Goal: Transaction & Acquisition: Purchase product/service

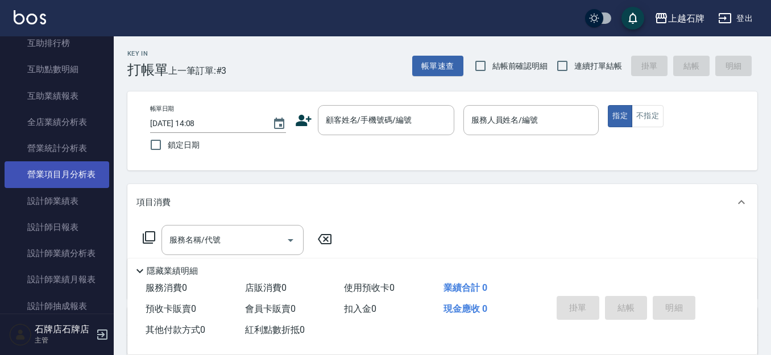
scroll to position [512, 0]
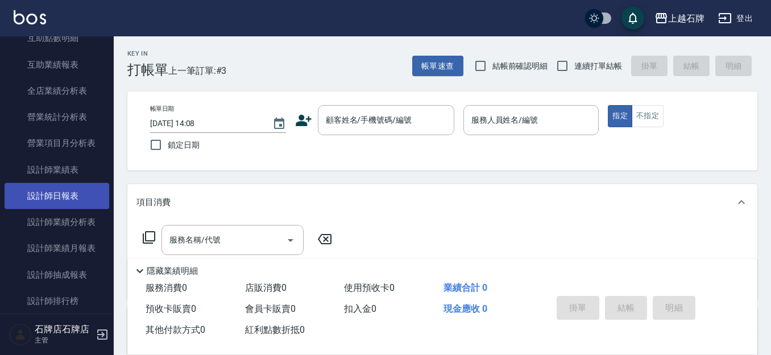
click at [49, 206] on link "設計師日報表" at bounding box center [57, 196] width 105 height 26
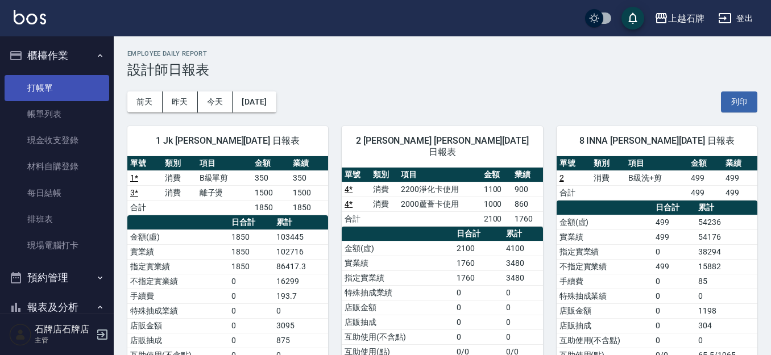
drag, startPoint x: 22, startPoint y: 89, endPoint x: 35, endPoint y: 86, distance: 12.7
click at [22, 89] on link "打帳單" at bounding box center [57, 88] width 105 height 26
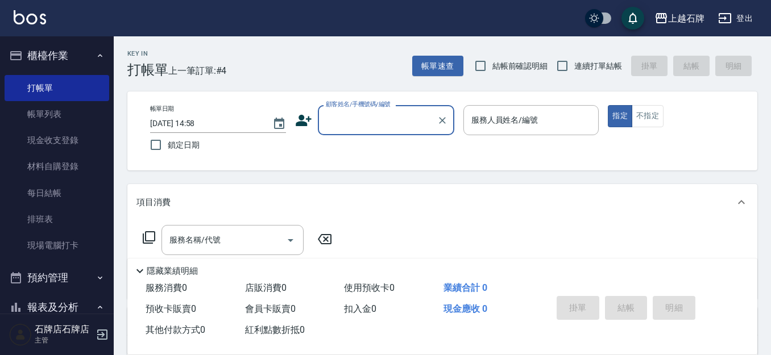
click at [384, 114] on input "顧客姓名/手機號碼/編號" at bounding box center [377, 120] width 109 height 20
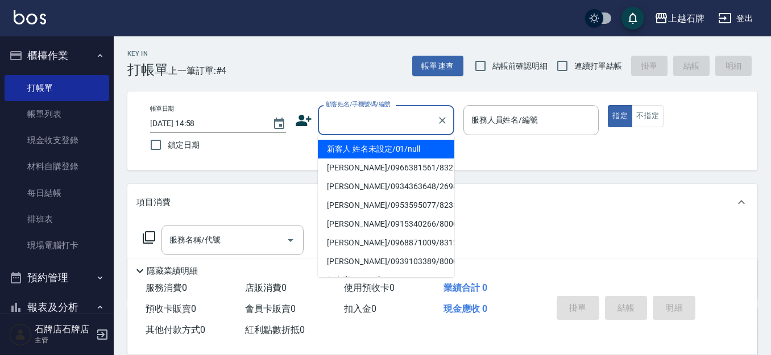
drag, startPoint x: 409, startPoint y: 147, endPoint x: 490, endPoint y: 144, distance: 80.2
click at [409, 147] on li "新客人 姓名未設定/01/null" at bounding box center [386, 149] width 136 height 19
type input "1"
type input "新客人 姓名未設定/01/null"
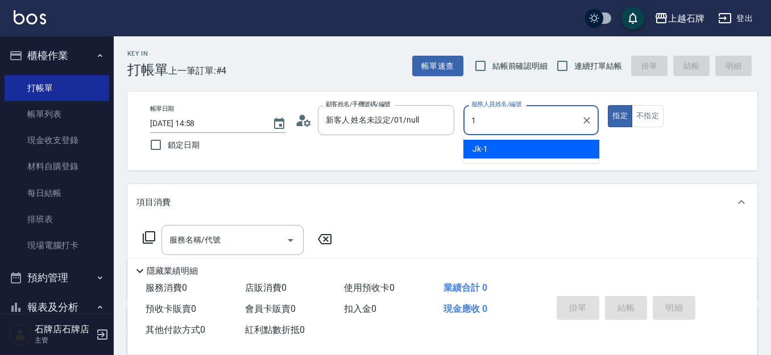
click at [490, 144] on div "Jk -1" at bounding box center [531, 149] width 136 height 19
type input "Jk-1"
click at [641, 112] on button "不指定" at bounding box center [648, 116] width 32 height 22
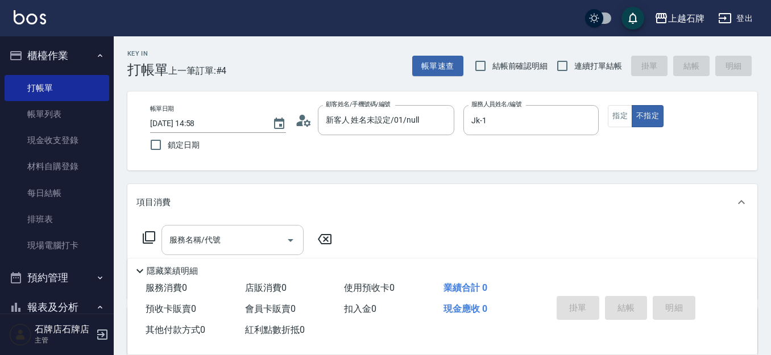
click at [242, 229] on div "服務名稱/代號" at bounding box center [232, 240] width 142 height 30
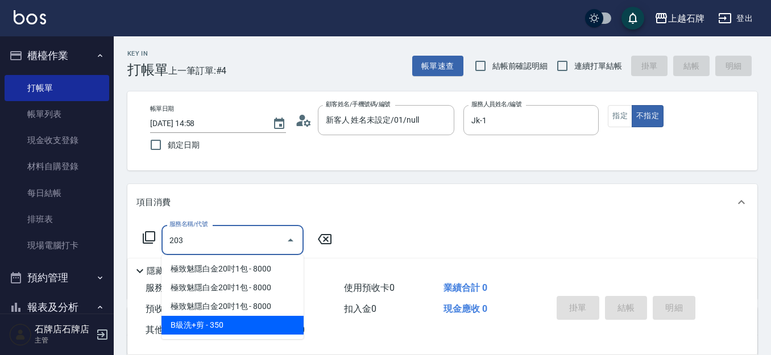
click at [248, 321] on span "B級洗+剪 - 350" at bounding box center [232, 325] width 142 height 19
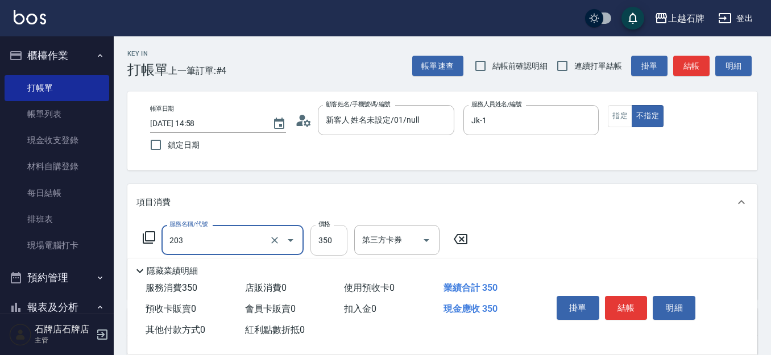
type input "B級洗+剪(203)"
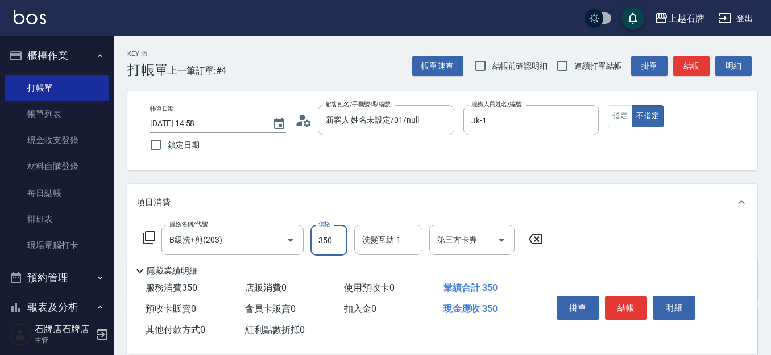
click at [324, 250] on input "350" at bounding box center [328, 240] width 37 height 31
type input "499"
click at [619, 297] on button "結帳" at bounding box center [626, 308] width 43 height 24
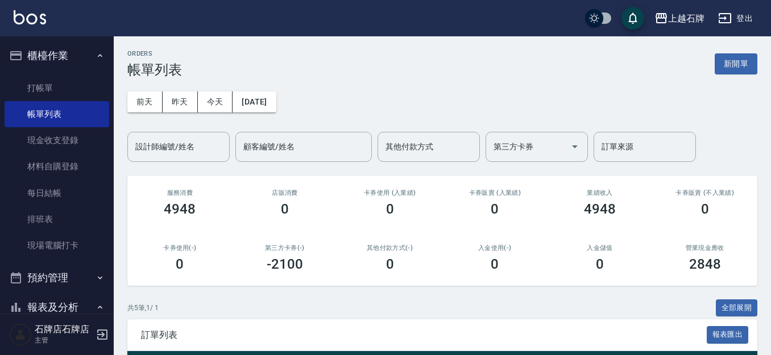
scroll to position [171, 0]
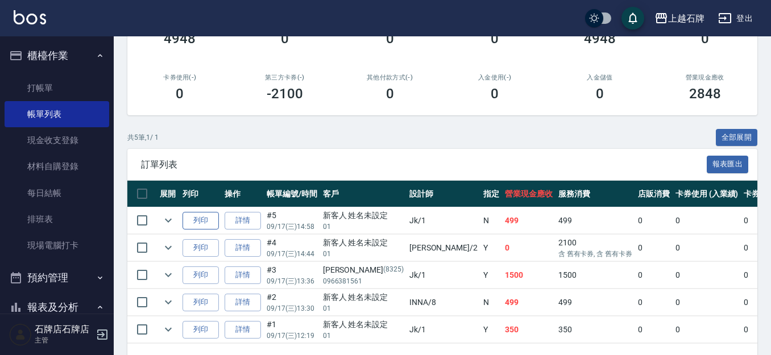
click at [210, 215] on button "列印" at bounding box center [201, 221] width 36 height 18
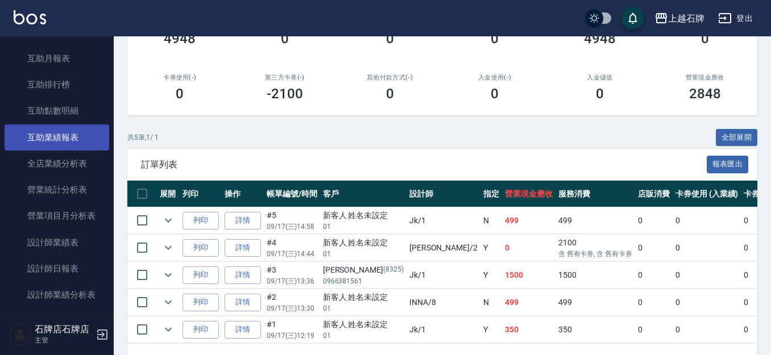
scroll to position [455, 0]
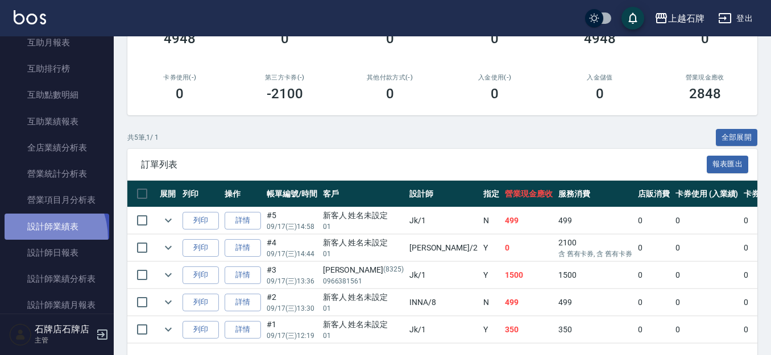
click at [25, 239] on link "設計師業績表" at bounding box center [57, 227] width 105 height 26
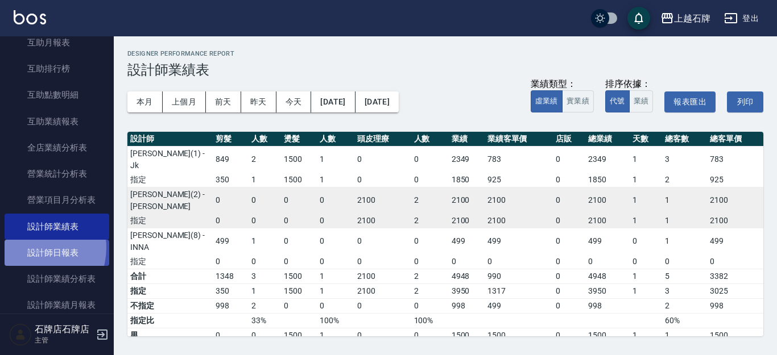
click at [31, 248] on link "設計師日報表" at bounding box center [57, 253] width 105 height 26
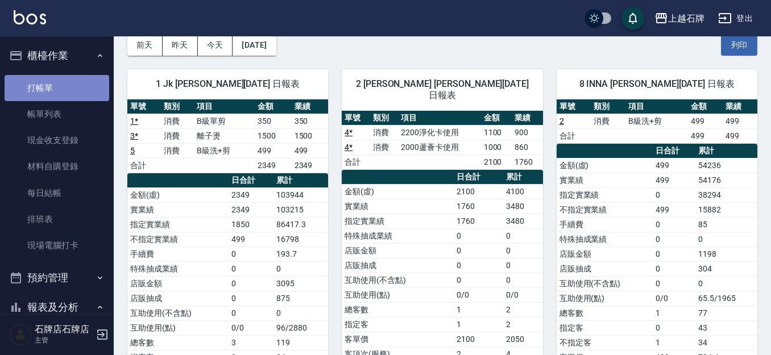
drag, startPoint x: 78, startPoint y: 86, endPoint x: 93, endPoint y: 88, distance: 15.0
click at [78, 87] on link "打帳單" at bounding box center [57, 88] width 105 height 26
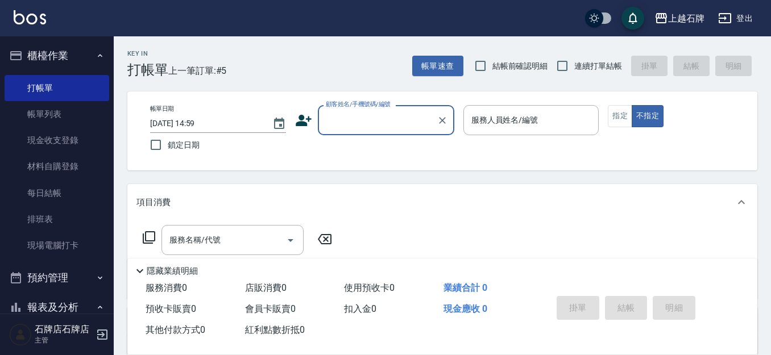
click at [379, 82] on div "Key In 打帳單 上一筆訂單:#5 帳單速查 結帳前確認明細 連續打單結帳 掛單 結帳 明細 帳單日期 [DATE] 14:59 鎖定日期 顧客姓名/手機…" at bounding box center [442, 294] width 657 height 517
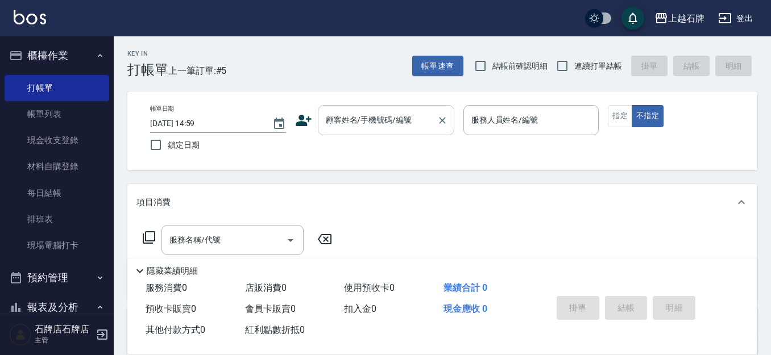
click at [359, 127] on input "顧客姓名/手機號碼/編號" at bounding box center [377, 120] width 109 height 20
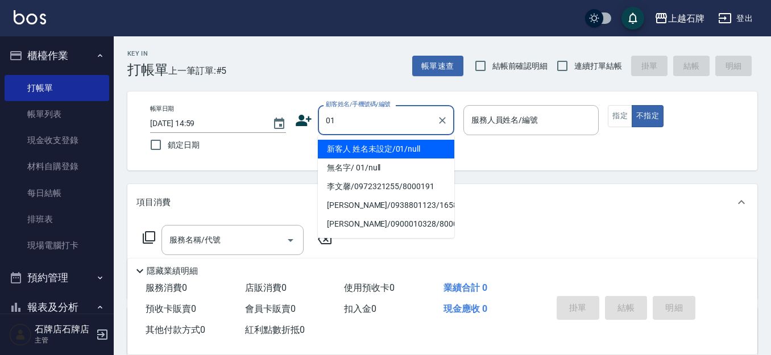
type input "新客人 姓名未設定/01/null"
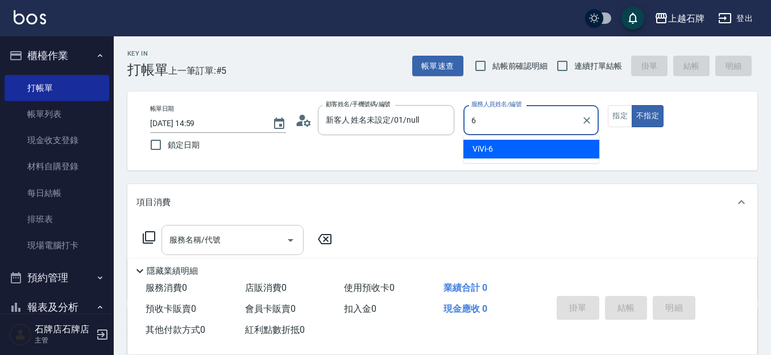
type input "ViVi-6"
type button "false"
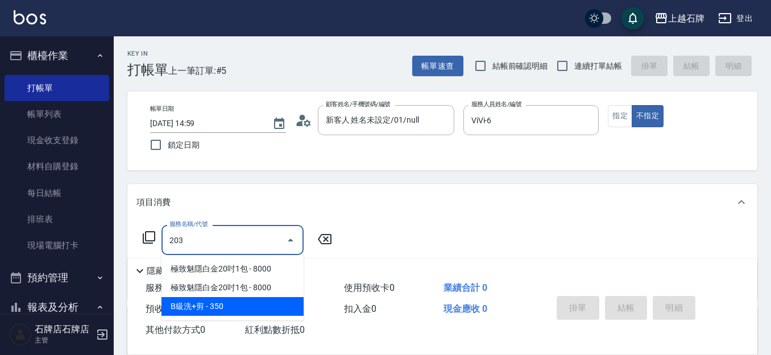
type input "B級洗+剪(203)"
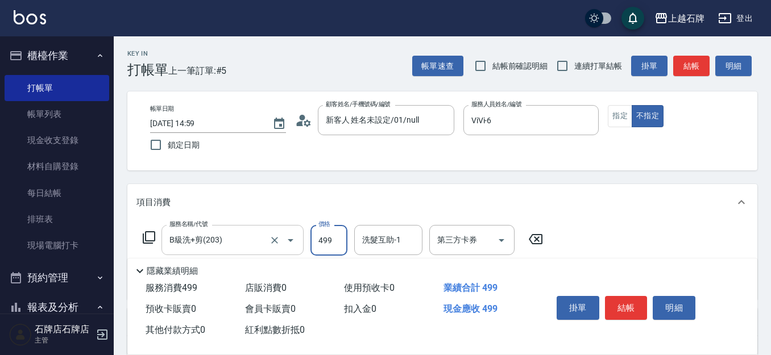
type input "499"
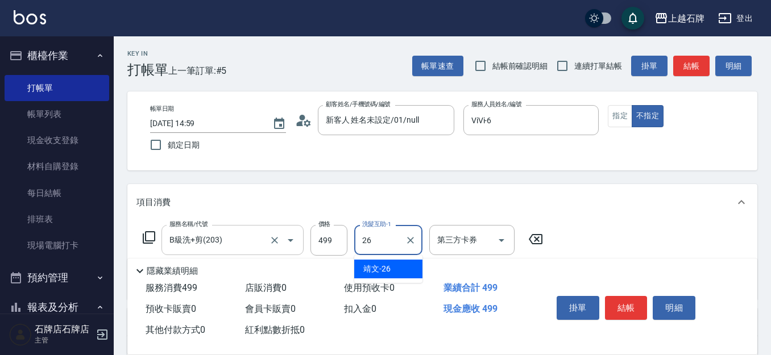
type input "靖文-26"
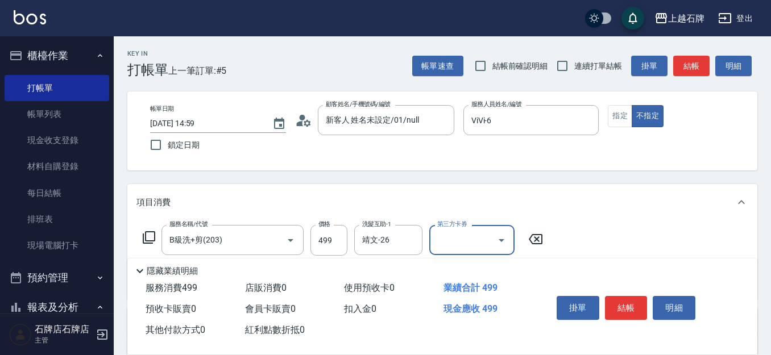
click at [690, 73] on button "結帳" at bounding box center [691, 66] width 36 height 21
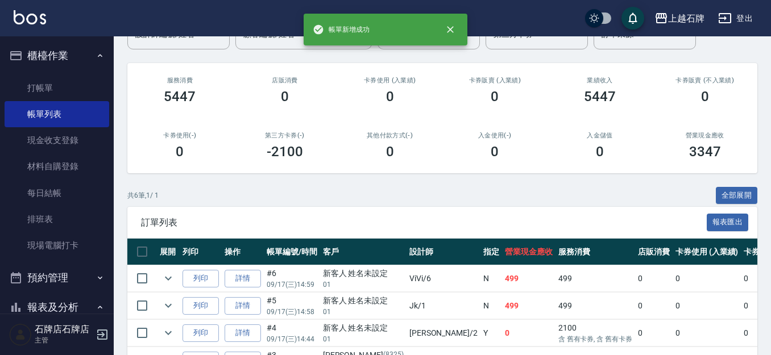
scroll to position [171, 0]
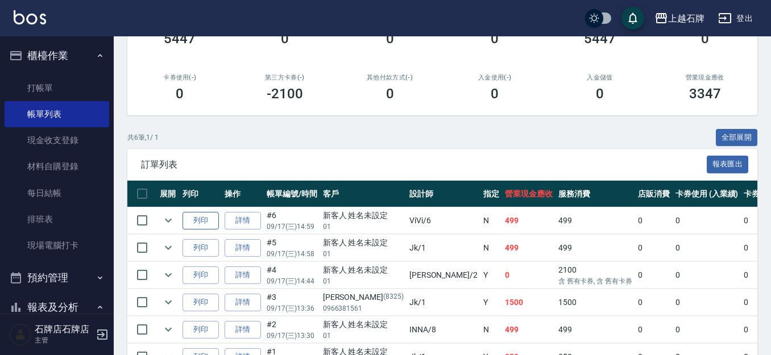
click at [214, 222] on button "列印" at bounding box center [201, 221] width 36 height 18
click at [56, 80] on link "打帳單" at bounding box center [57, 88] width 105 height 26
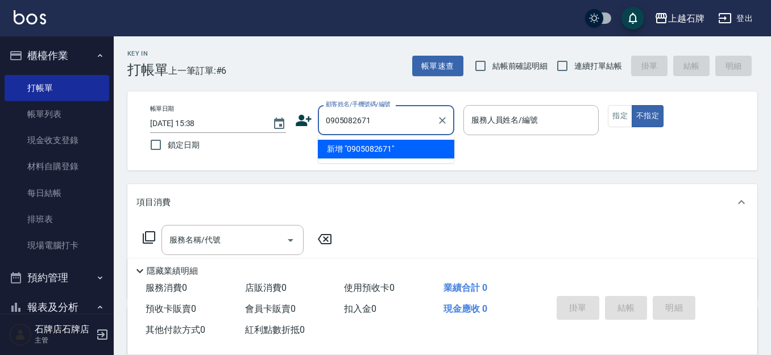
type input "0905082671"
click at [310, 118] on icon at bounding box center [303, 120] width 17 height 17
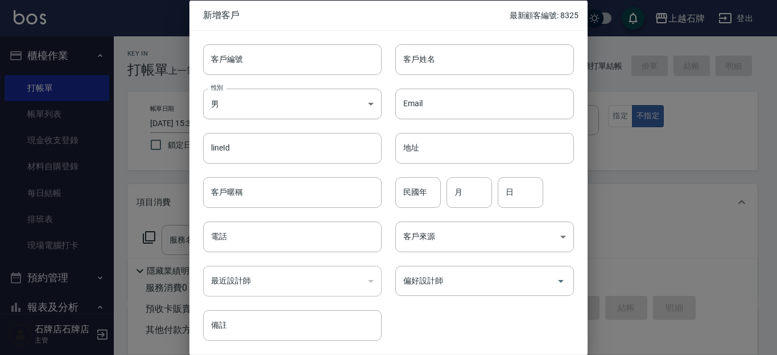
click at [274, 84] on div "性別 男 [DEMOGRAPHIC_DATA] 性別" at bounding box center [285, 96] width 192 height 44
click at [341, 69] on input "客戶編號" at bounding box center [292, 59] width 179 height 31
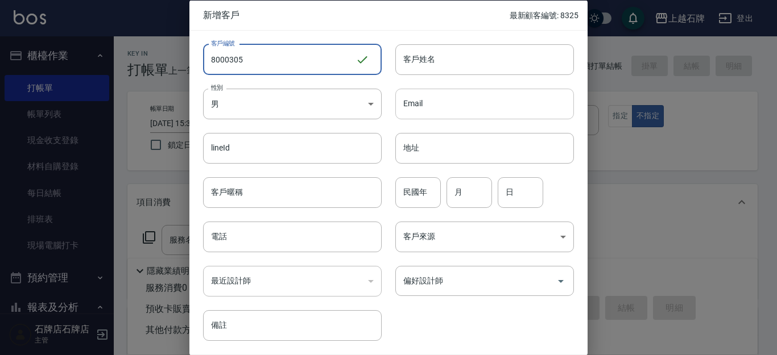
type input "8000305"
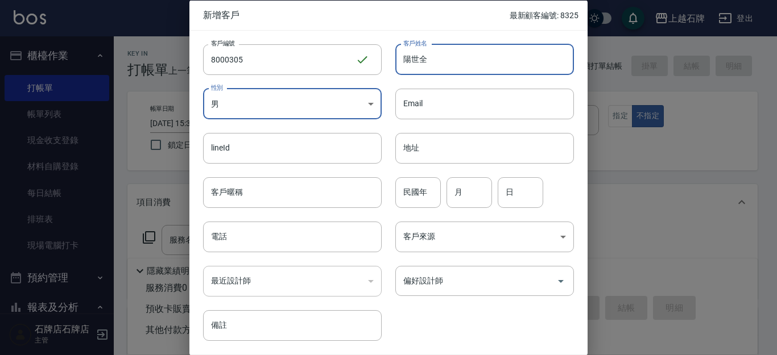
click at [407, 60] on input "陽世全" at bounding box center [484, 59] width 179 height 31
type input "[PERSON_NAME]"
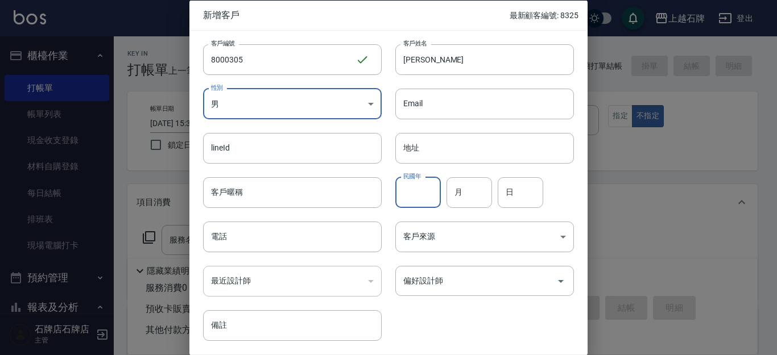
click at [410, 198] on input "民國年" at bounding box center [417, 192] width 45 height 31
type input "89"
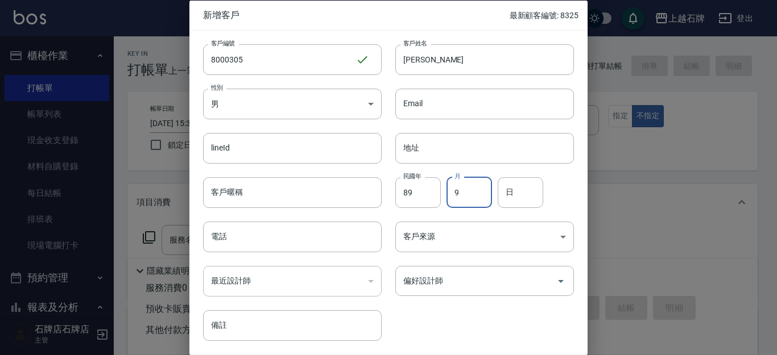
type input "9"
type input "17"
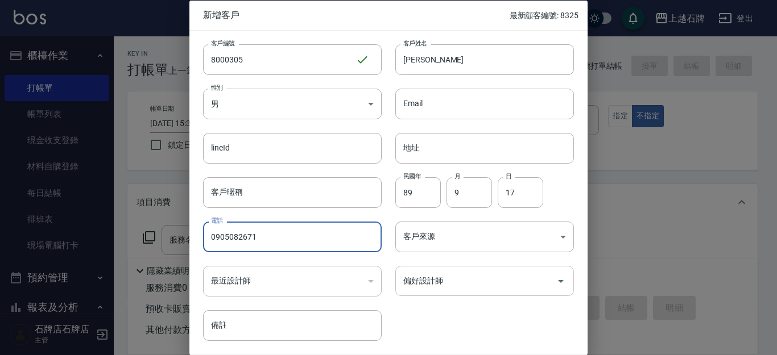
type input "0905082671"
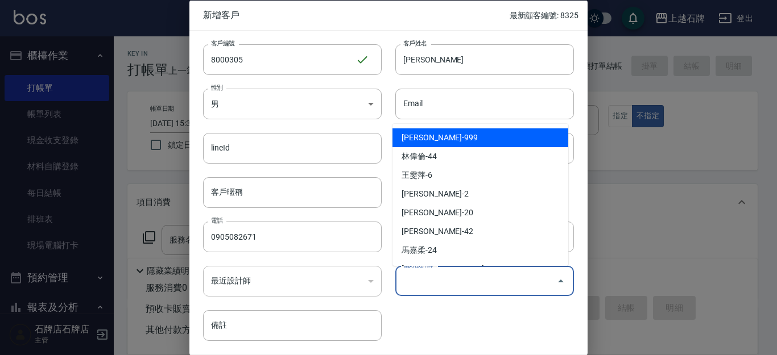
click at [469, 278] on input "偏好設計師" at bounding box center [475, 281] width 151 height 20
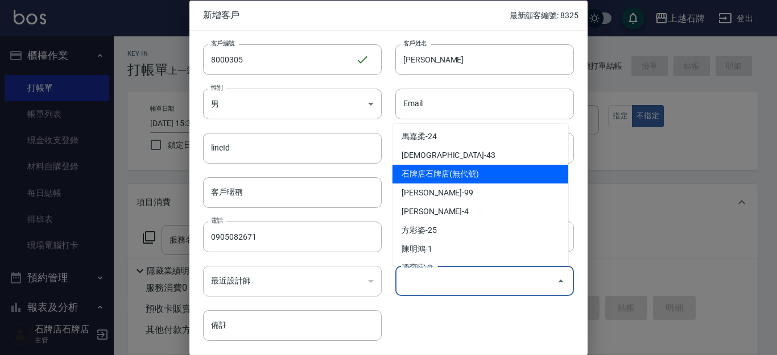
scroll to position [171, 0]
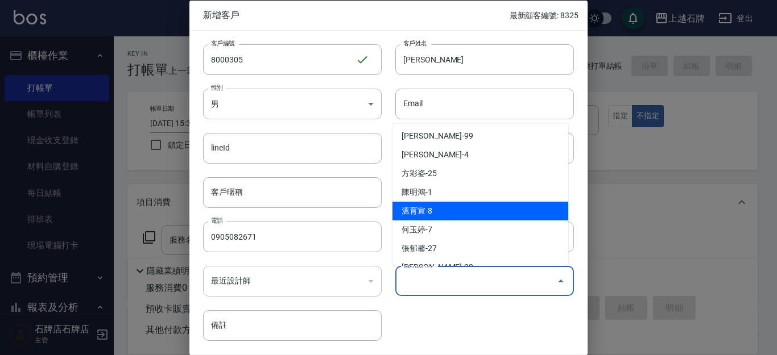
click at [460, 214] on li "溫育宣-8" at bounding box center [480, 211] width 176 height 19
type input "溫育宣"
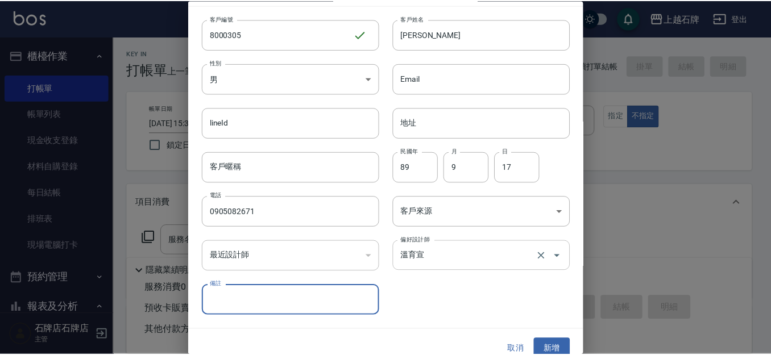
scroll to position [39, 0]
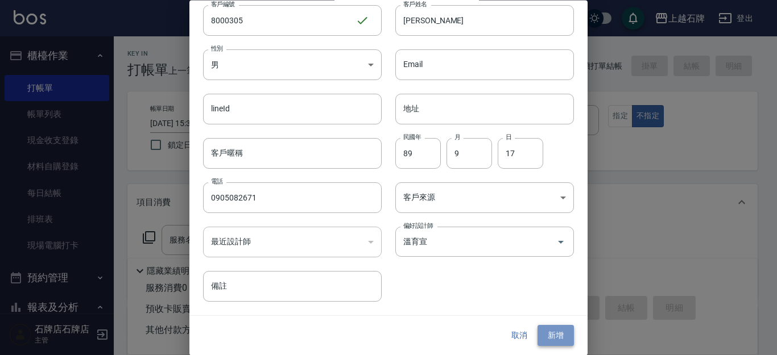
click at [541, 330] on button "新增" at bounding box center [555, 336] width 36 height 21
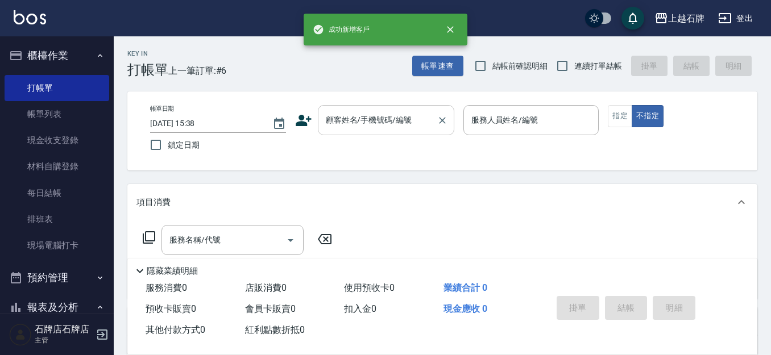
click at [407, 119] on input "顧客姓名/手機號碼/編號" at bounding box center [377, 120] width 109 height 20
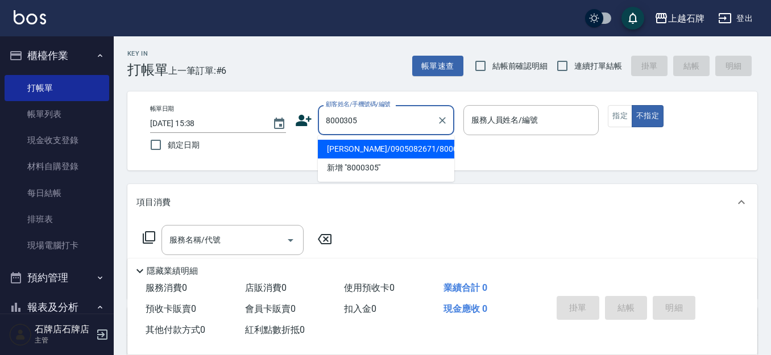
click at [379, 155] on li "[PERSON_NAME]/0905082671/8000305" at bounding box center [386, 149] width 136 height 19
type input "[PERSON_NAME]/0905082671/8000305"
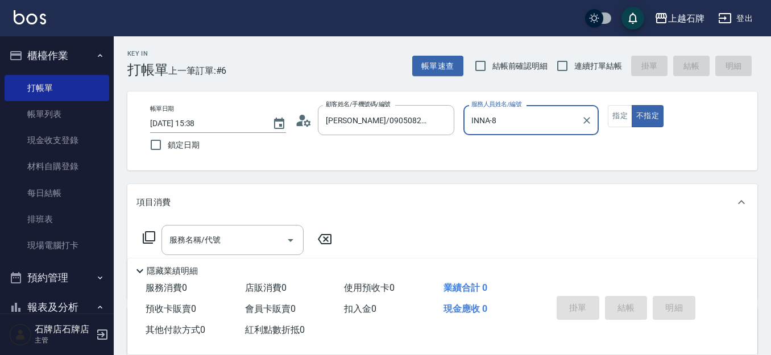
type input "INNA-8"
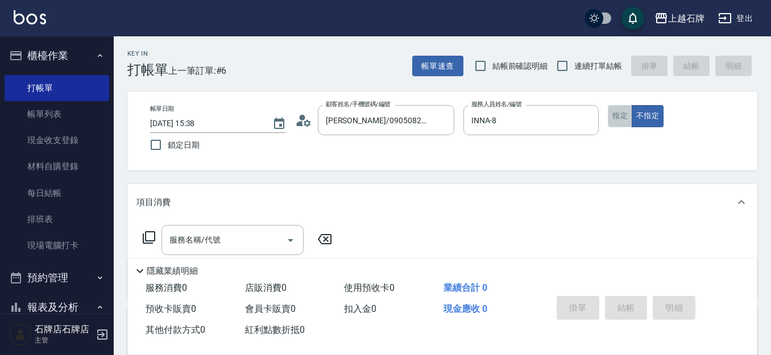
click at [610, 118] on button "指定" at bounding box center [620, 116] width 24 height 22
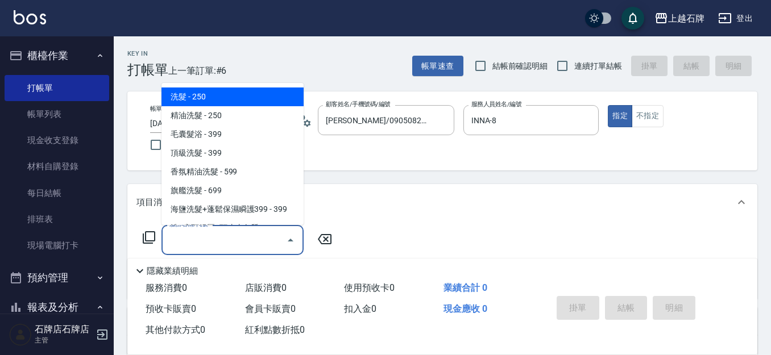
click at [233, 248] on input "服務名稱/代號" at bounding box center [224, 240] width 115 height 20
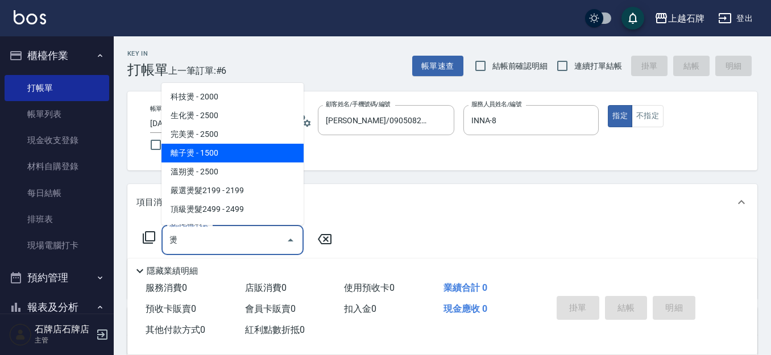
click at [256, 147] on span "離子燙 - 1500" at bounding box center [232, 153] width 142 height 19
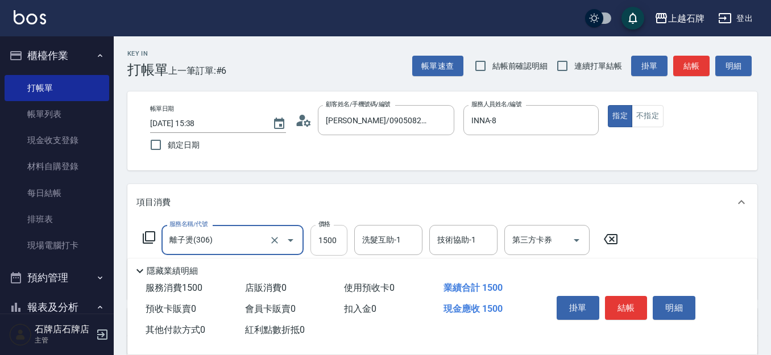
type input "離子燙(306)"
click at [326, 231] on input "1500" at bounding box center [328, 240] width 37 height 31
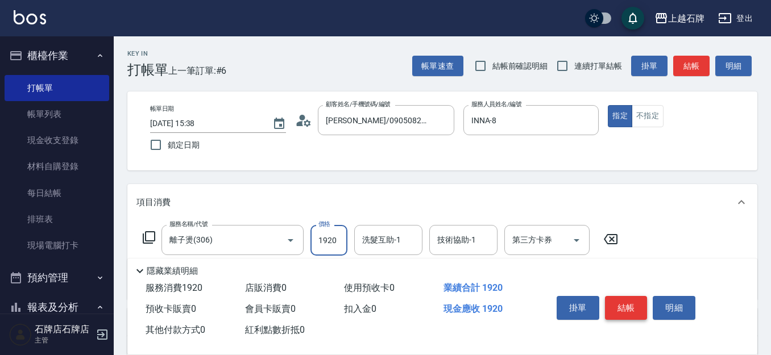
type input "1920"
click at [621, 313] on button "結帳" at bounding box center [626, 308] width 43 height 24
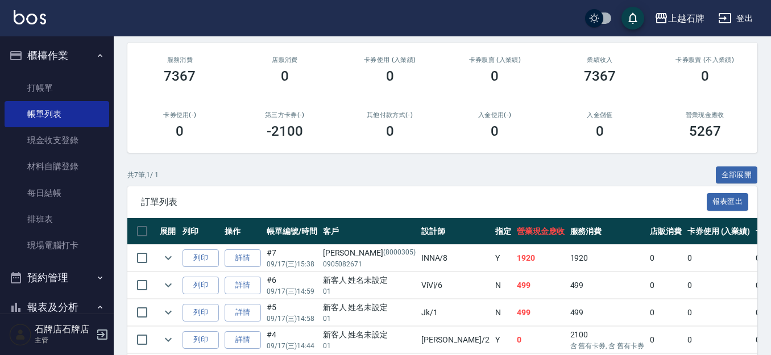
scroll to position [268, 0]
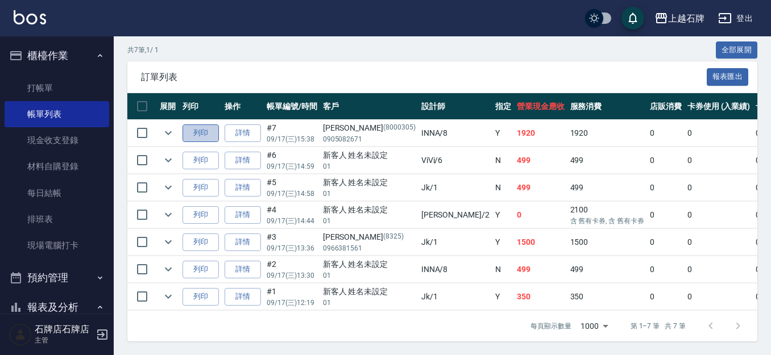
click at [206, 129] on button "列印" at bounding box center [201, 134] width 36 height 18
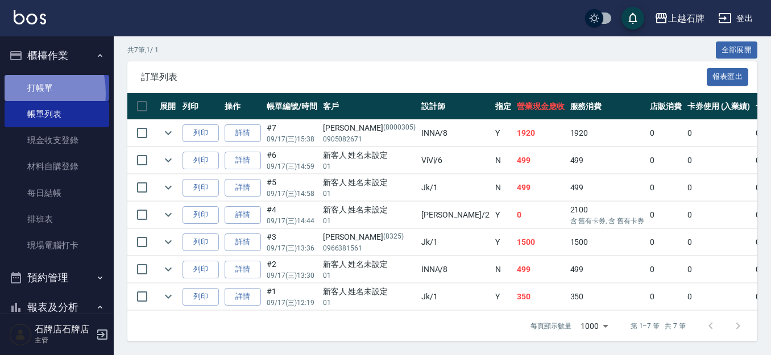
click at [15, 93] on link "打帳單" at bounding box center [57, 88] width 105 height 26
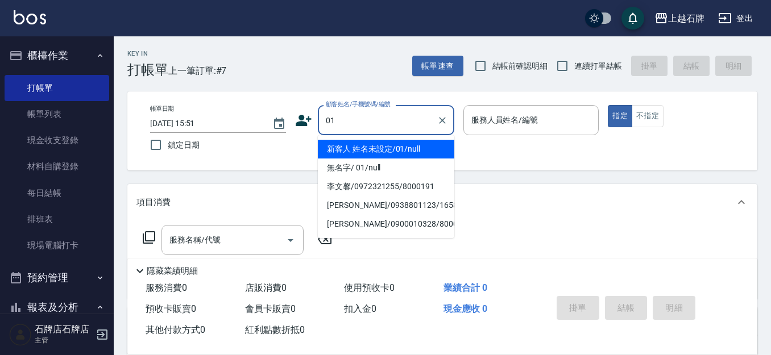
type input "新客人 姓名未設定/01/null"
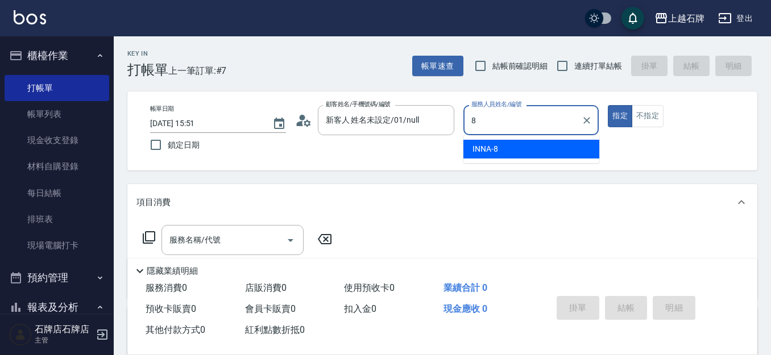
type input "INNA-8"
type button "true"
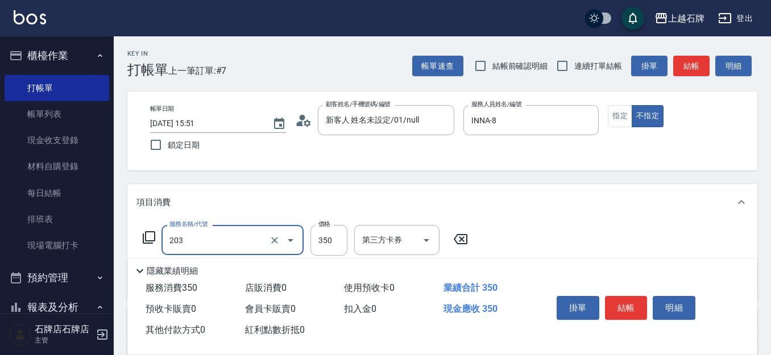
type input "B級洗+剪(203)"
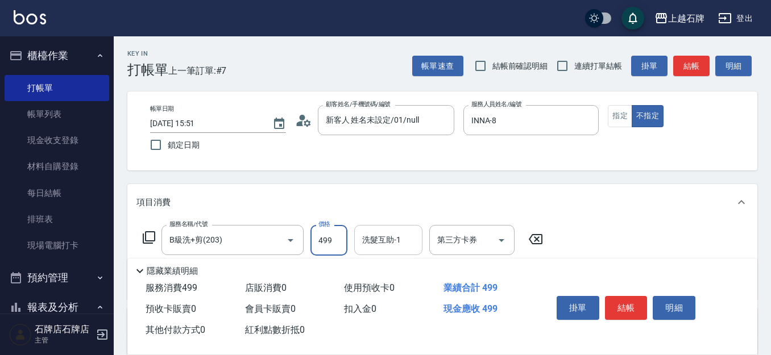
type input "499"
click at [387, 242] on input "洗髮互助-1" at bounding box center [388, 240] width 58 height 20
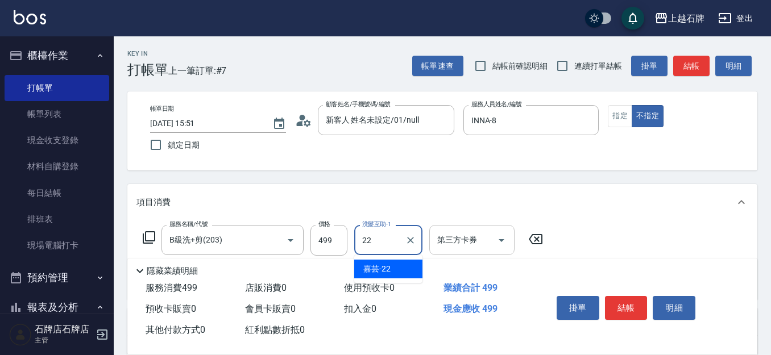
type input "嘉芸-22"
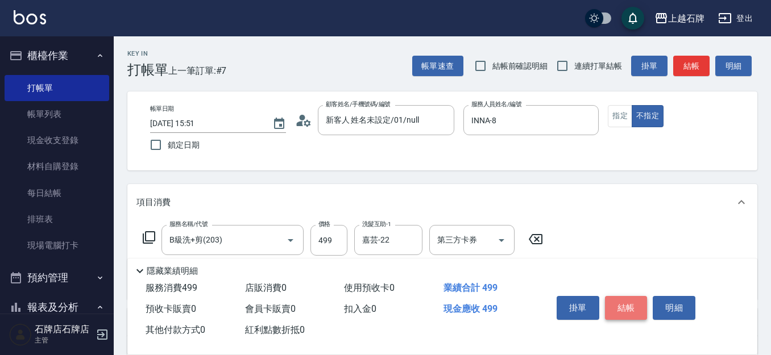
click at [637, 296] on button "結帳" at bounding box center [626, 308] width 43 height 24
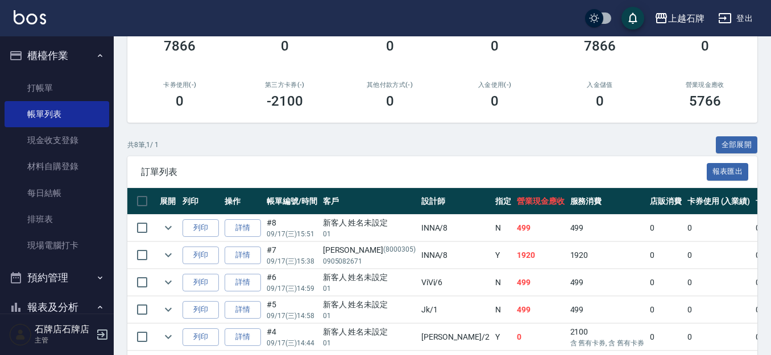
scroll to position [171, 0]
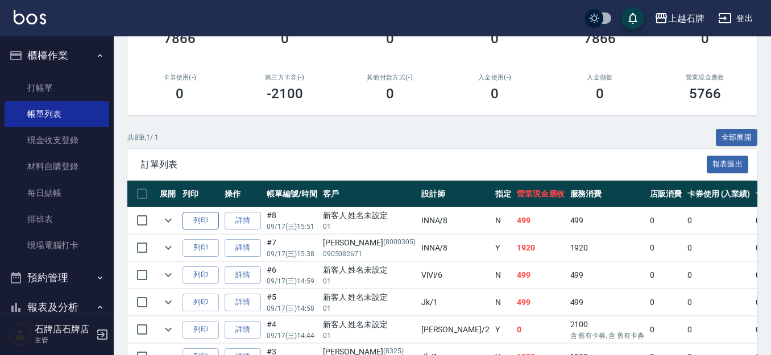
click at [210, 220] on button "列印" at bounding box center [201, 221] width 36 height 18
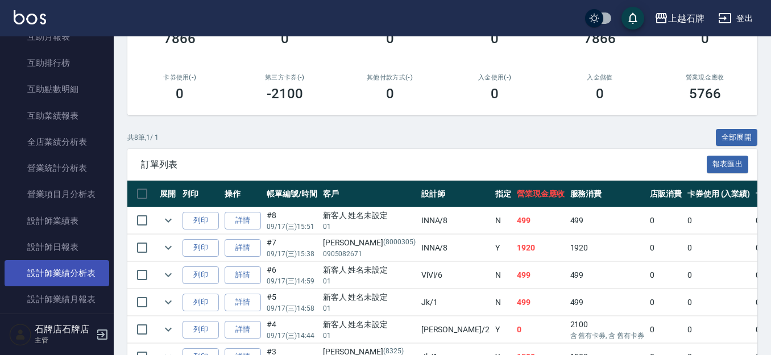
scroll to position [569, 0]
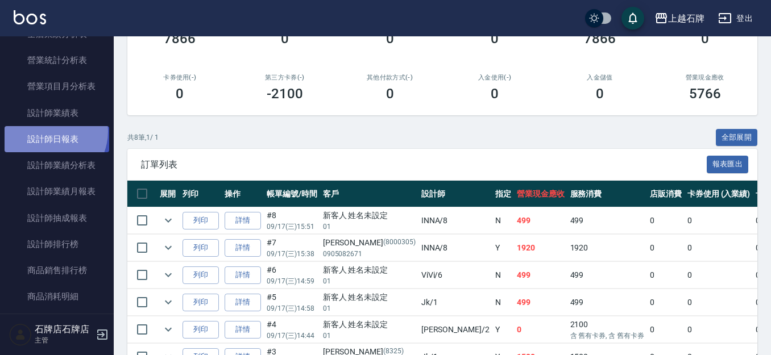
click at [48, 132] on link "設計師日報表" at bounding box center [57, 139] width 105 height 26
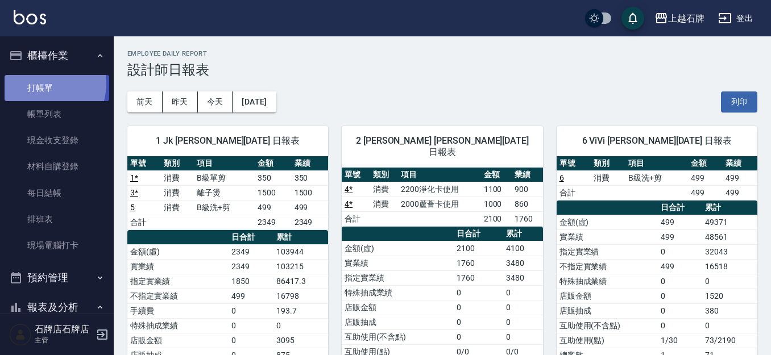
click at [43, 84] on link "打帳單" at bounding box center [57, 88] width 105 height 26
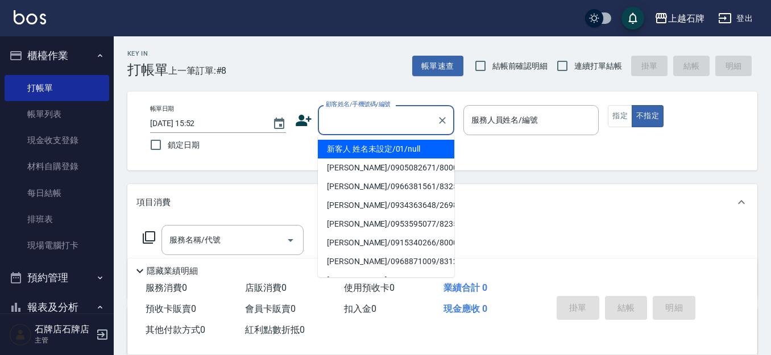
drag, startPoint x: 351, startPoint y: 123, endPoint x: 388, endPoint y: 131, distance: 37.2
click at [351, 123] on input "顧客姓名/手機號碼/編號" at bounding box center [377, 120] width 109 height 20
click at [412, 147] on li "新客人 姓名未設定/01/null" at bounding box center [386, 149] width 136 height 19
type input "新客人 姓名未設定/01/null"
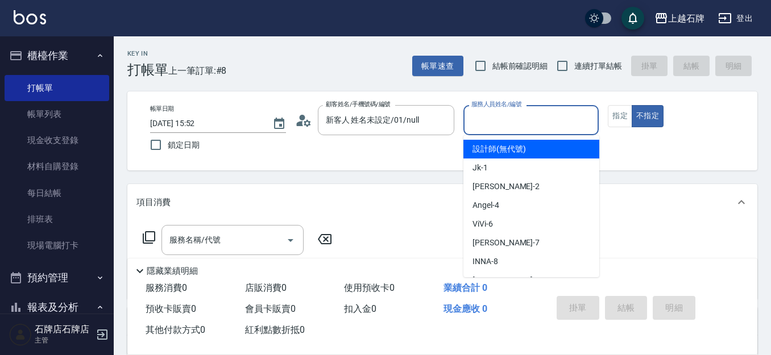
click at [541, 128] on input "服務人員姓名/編號" at bounding box center [532, 120] width 126 height 20
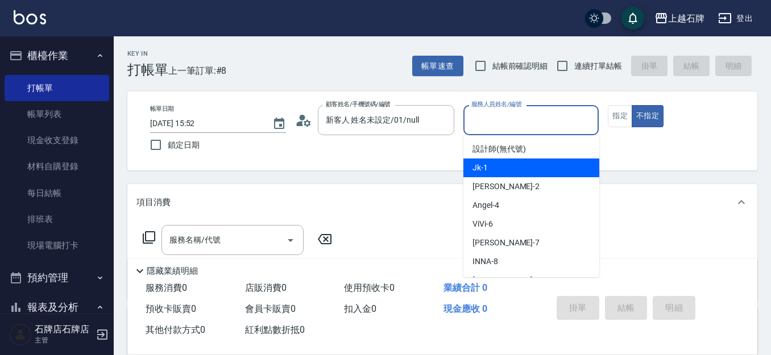
click at [542, 167] on div "Jk -1" at bounding box center [531, 168] width 136 height 19
type input "Jk-1"
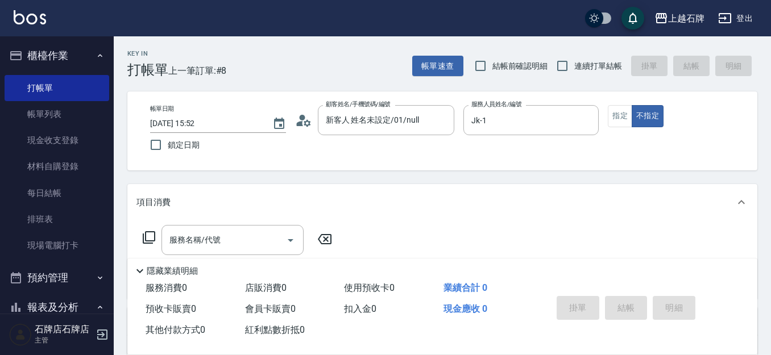
click at [226, 264] on div "隱藏業績明細" at bounding box center [445, 271] width 624 height 14
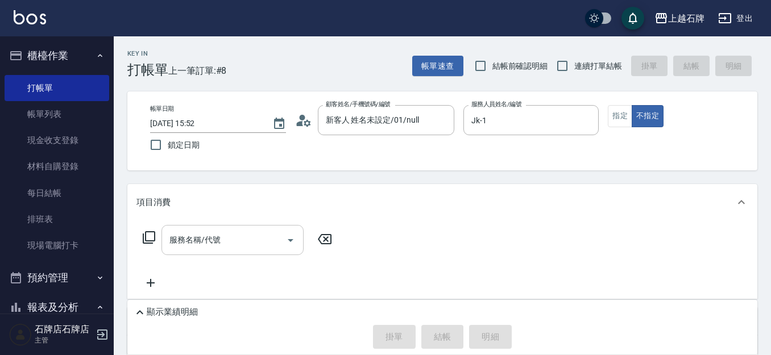
click at [225, 244] on input "服務名稱/代號" at bounding box center [224, 240] width 115 height 20
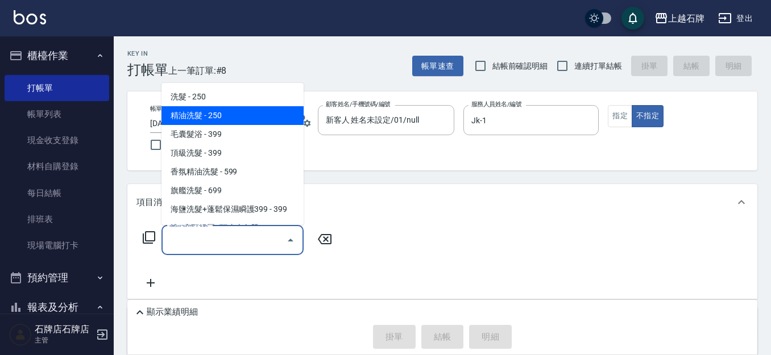
click at [277, 121] on span "精油洗髮 - 250" at bounding box center [232, 115] width 142 height 19
type input "精油洗髮(102)"
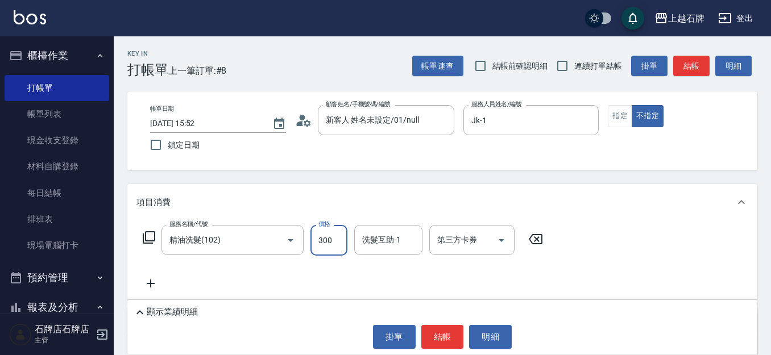
type input "300"
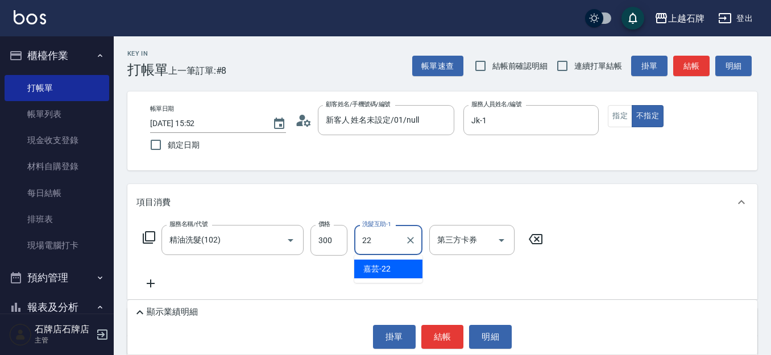
type input "嘉芸-22"
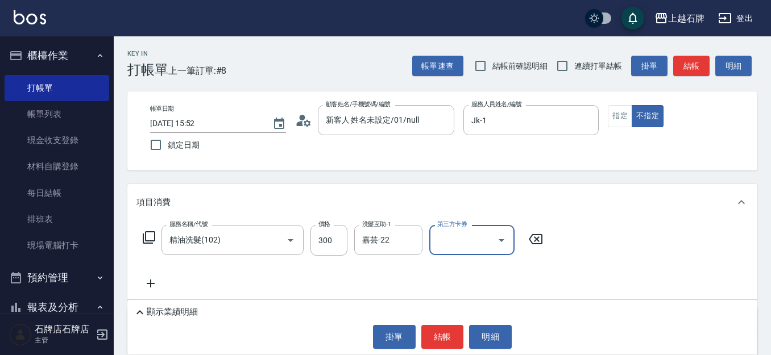
click at [442, 338] on button "結帳" at bounding box center [442, 337] width 43 height 24
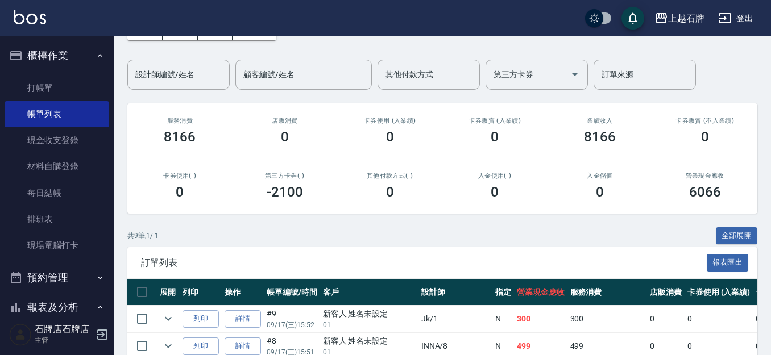
scroll to position [171, 0]
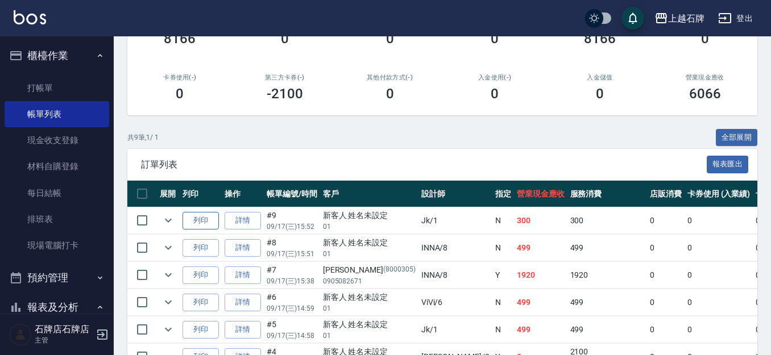
click at [201, 217] on button "列印" at bounding box center [201, 221] width 36 height 18
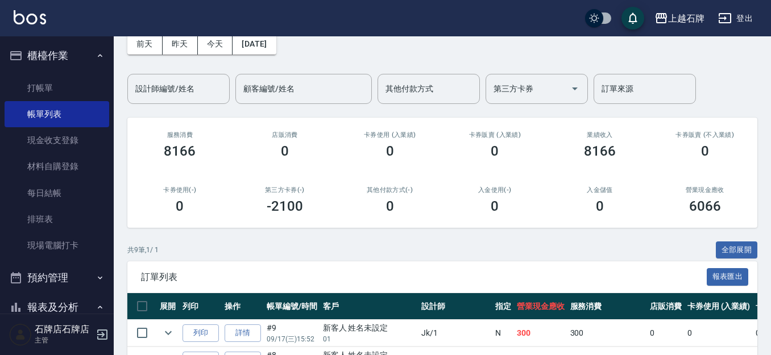
scroll to position [57, 0]
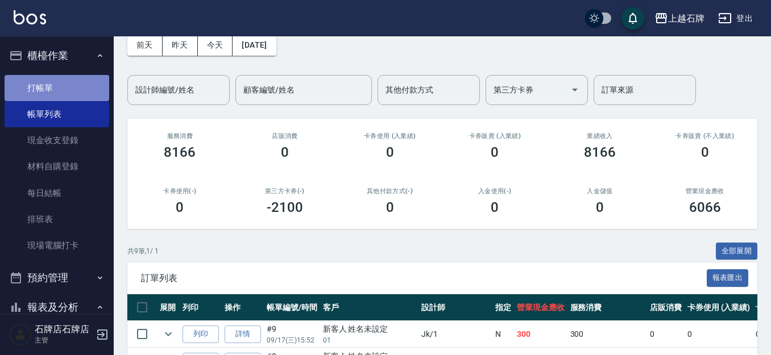
drag, startPoint x: 61, startPoint y: 81, endPoint x: 45, endPoint y: 75, distance: 16.9
click at [61, 81] on link "打帳單" at bounding box center [57, 88] width 105 height 26
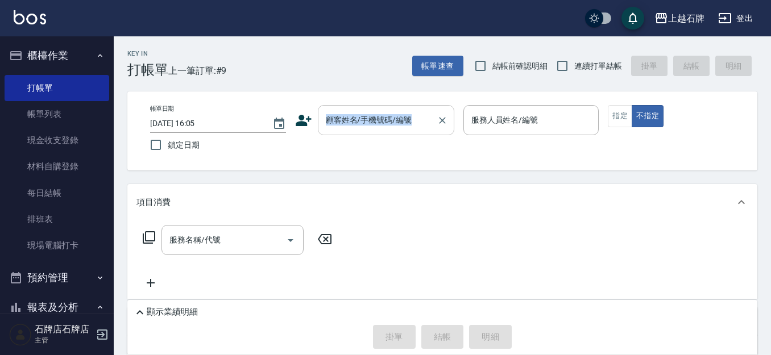
drag, startPoint x: 393, startPoint y: 104, endPoint x: 378, endPoint y: 114, distance: 18.9
click at [380, 112] on div "帳單日期 [DATE] 16:05 鎖定日期 顧客姓名/手機號碼/編號 顧客姓名/手機號碼/編號 服務人員姓名/編號 服務人員姓名/編號 指定 不指定" at bounding box center [442, 131] width 630 height 79
click at [378, 115] on input "顧客姓名/手機號碼/編號" at bounding box center [377, 120] width 109 height 20
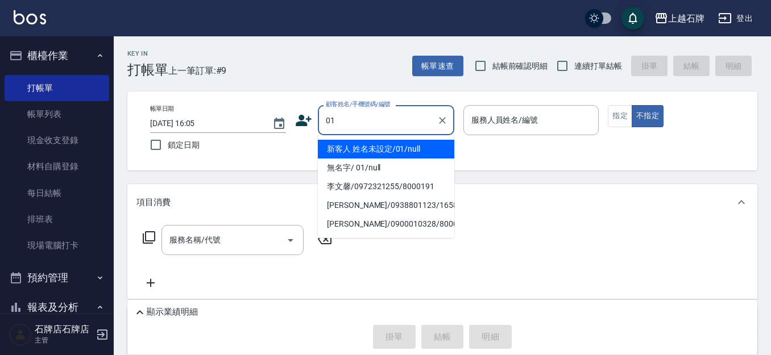
type input "新客人 姓名未設定/01/null"
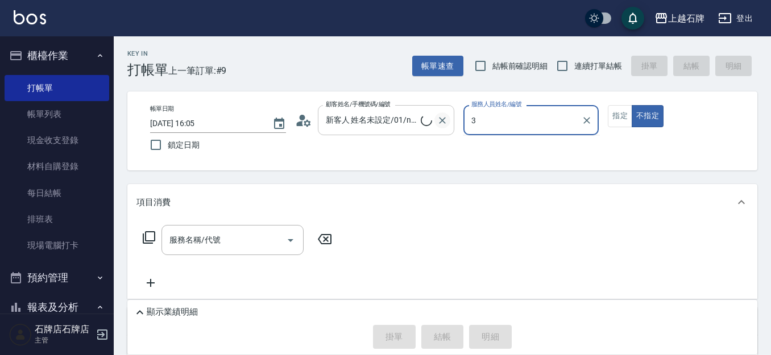
type input "3"
click at [632, 105] on button "不指定" at bounding box center [648, 116] width 32 height 22
type button "false"
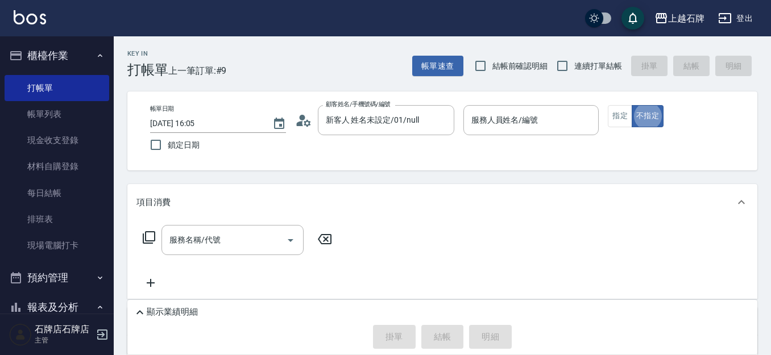
click at [526, 355] on html "上越石牌 登出 櫃檯作業 打帳單 帳單列表 現金收支登錄 材料自購登錄 每日結帳 排班表 現場電腦打卡 預約管理 預約管理 單日預約紀錄 單週預約紀錄 報表及…" at bounding box center [385, 253] width 771 height 507
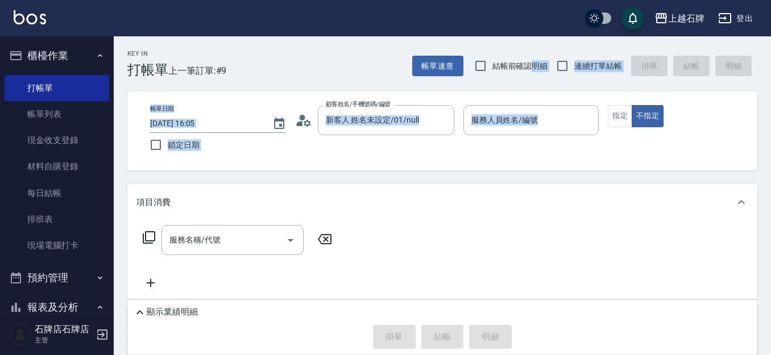
drag, startPoint x: 525, startPoint y: 69, endPoint x: 514, endPoint y: 167, distance: 97.9
click at [513, 175] on div "Key In 打帳單 上一筆訂單:#9 帳單速查 結帳前確認明細 連續打單結帳 掛單 結帳 明細 帳單日期 [DATE] 16:05 鎖定日期 顧客姓名/手機…" at bounding box center [442, 271] width 657 height 471
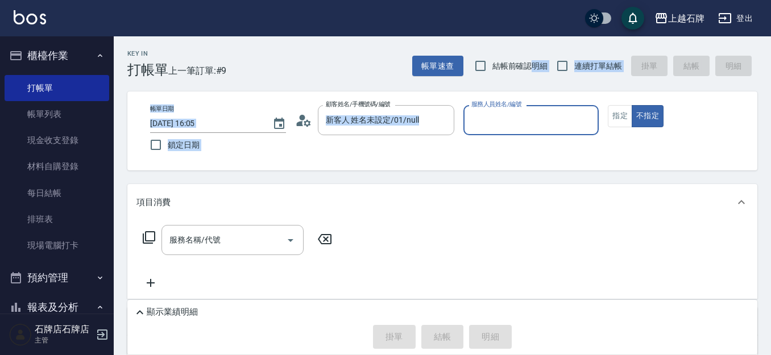
click at [512, 127] on input "服務人員姓名/編號" at bounding box center [532, 120] width 126 height 20
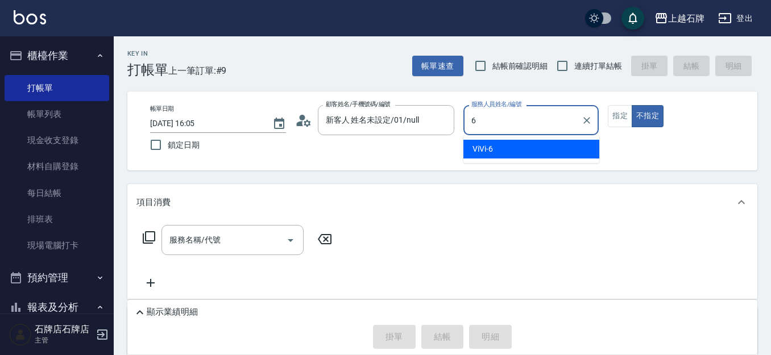
type input "ViVi-6"
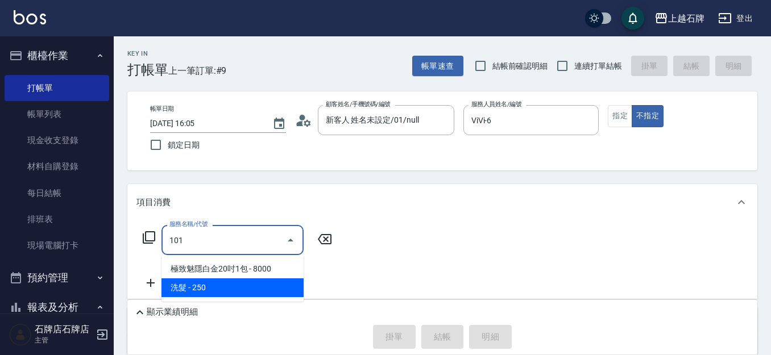
type input "洗髮(101)"
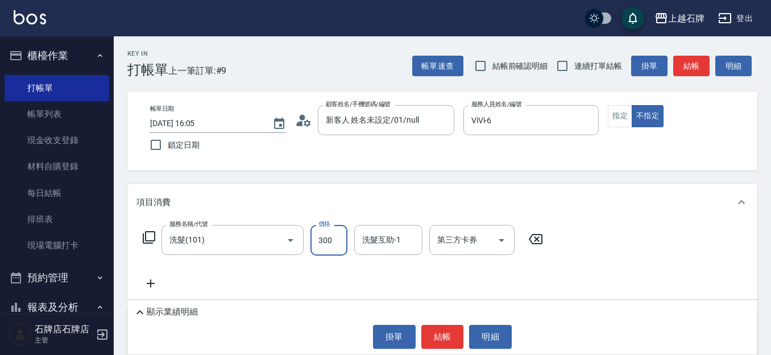
type input "300"
click at [625, 113] on button "指定" at bounding box center [620, 116] width 24 height 22
click at [698, 60] on button "結帳" at bounding box center [691, 66] width 36 height 21
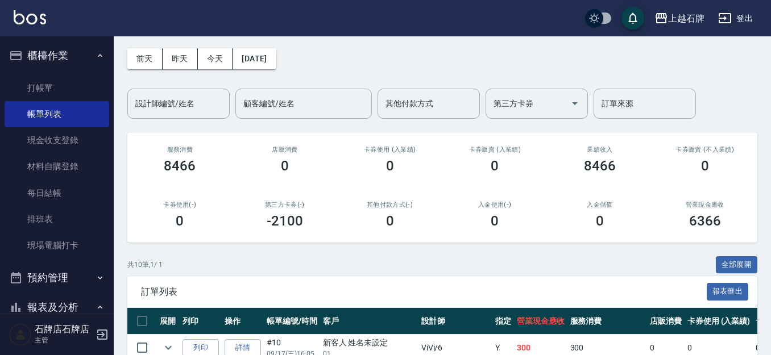
scroll to position [114, 0]
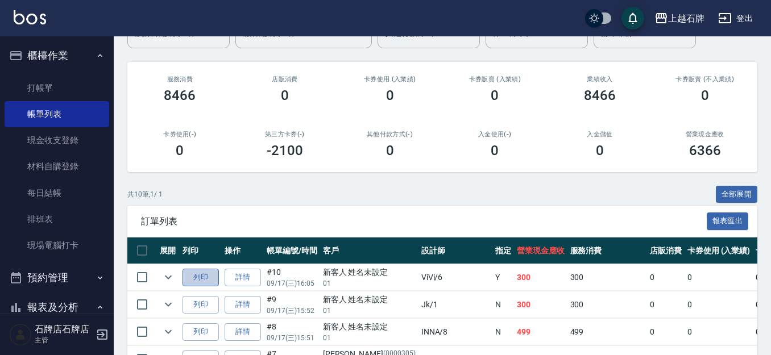
click at [197, 273] on button "列印" at bounding box center [201, 278] width 36 height 18
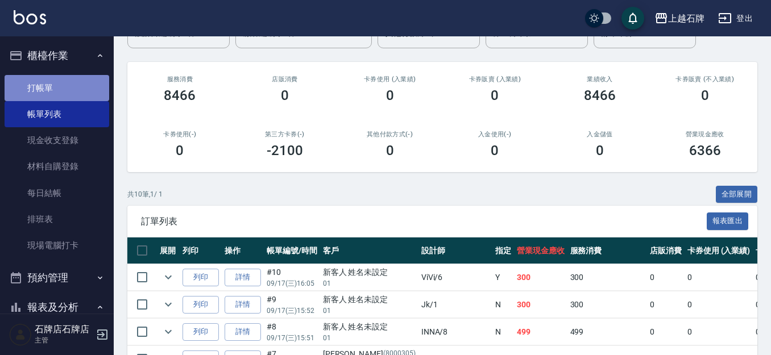
click at [95, 94] on link "打帳單" at bounding box center [57, 88] width 105 height 26
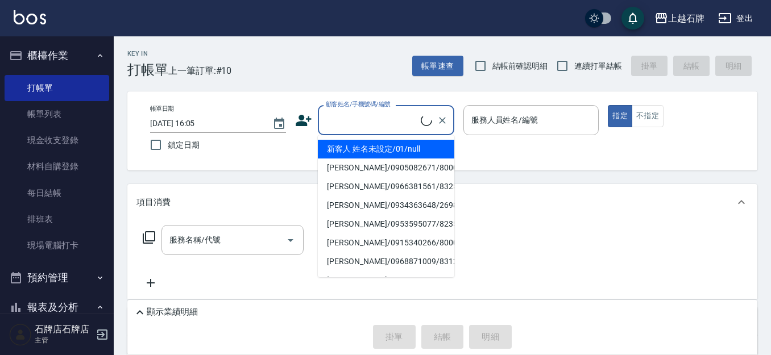
click at [355, 120] on input "顧客姓名/手機號碼/編號" at bounding box center [372, 120] width 98 height 20
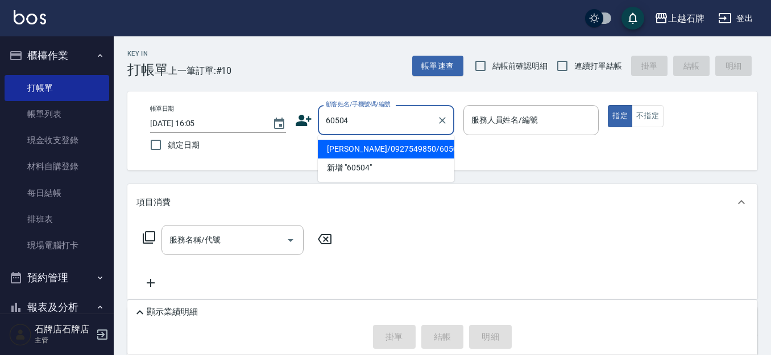
click at [394, 145] on li "[PERSON_NAME]/0927549850/60504" at bounding box center [386, 149] width 136 height 19
type input "[PERSON_NAME]/0927549850/60504"
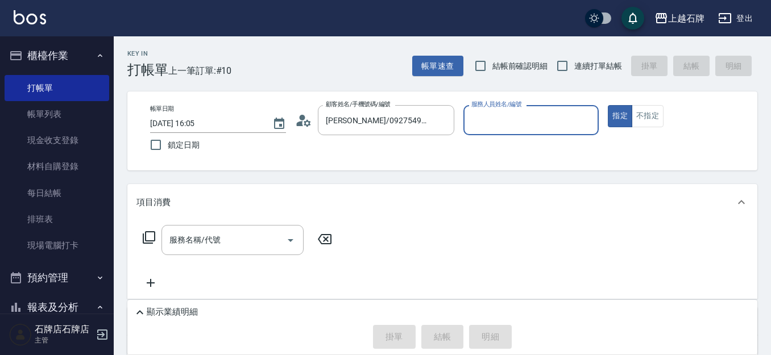
type input "ViVi-6"
click at [147, 239] on icon at bounding box center [149, 238] width 14 height 14
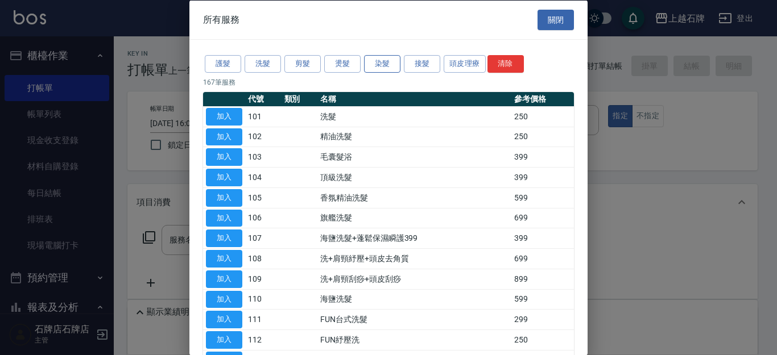
click at [389, 59] on button "染髮" at bounding box center [382, 64] width 36 height 18
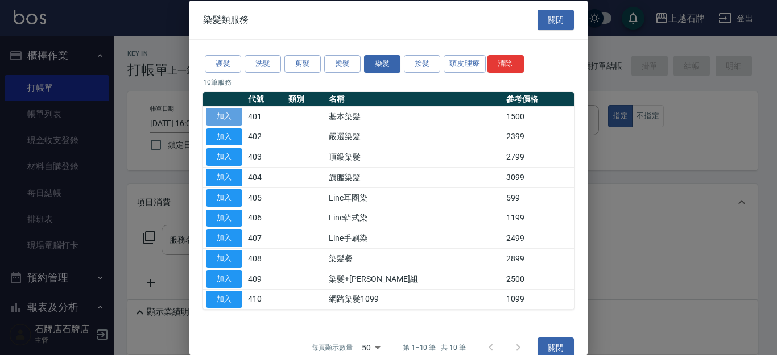
click at [233, 115] on button "加入" at bounding box center [224, 116] width 36 height 18
type input "基本染髮(401)"
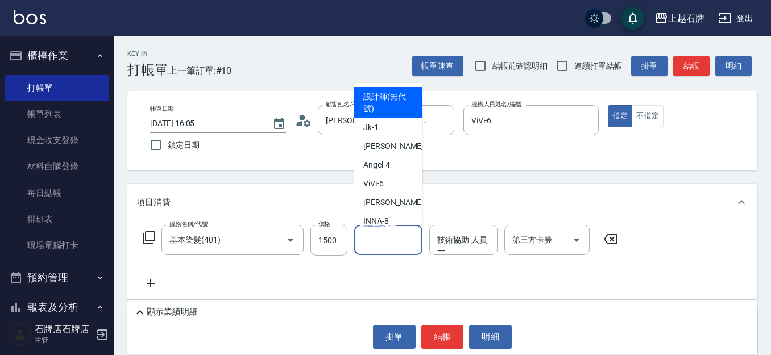
click at [384, 249] on input "洗髮互助-1" at bounding box center [388, 240] width 58 height 20
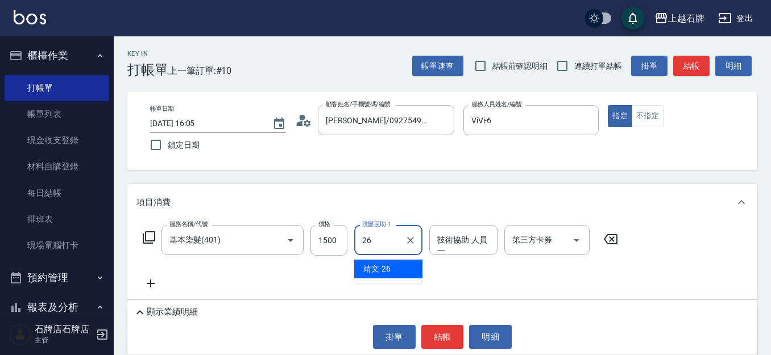
type input "靖文-26"
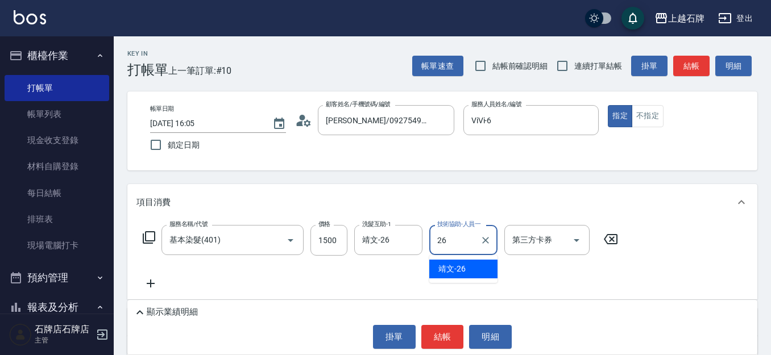
type input "靖文-26"
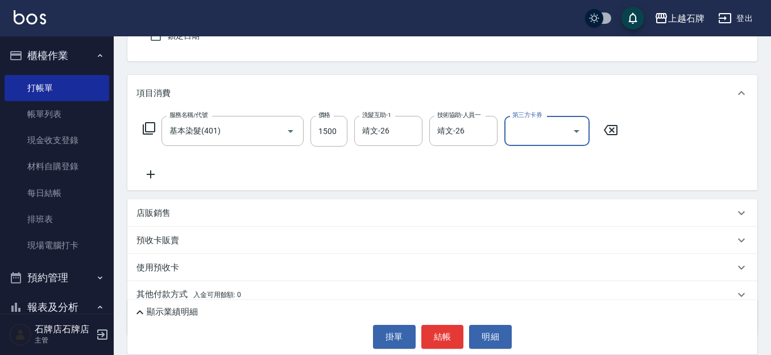
scroll to position [114, 0]
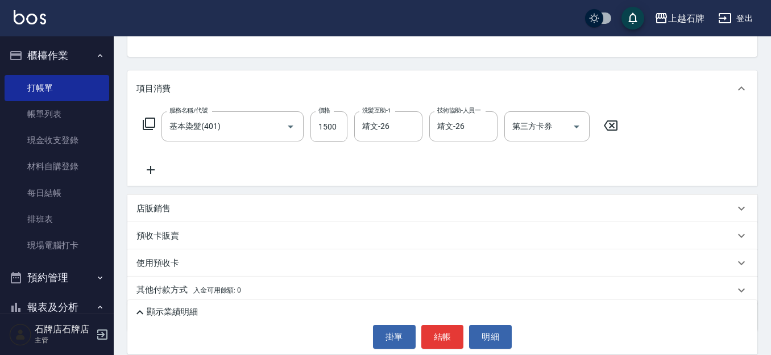
click at [146, 173] on icon at bounding box center [150, 170] width 28 height 14
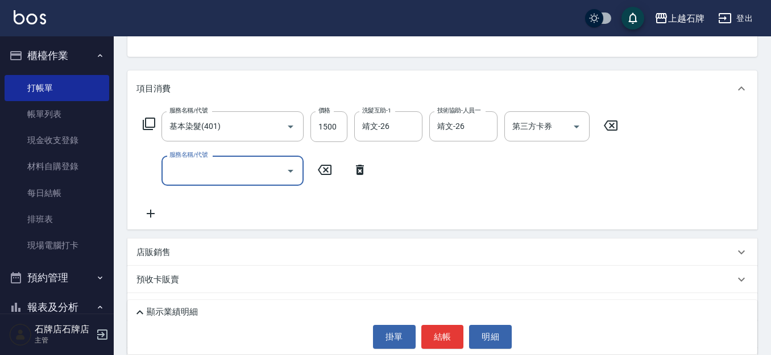
click at [143, 122] on icon at bounding box center [149, 124] width 13 height 13
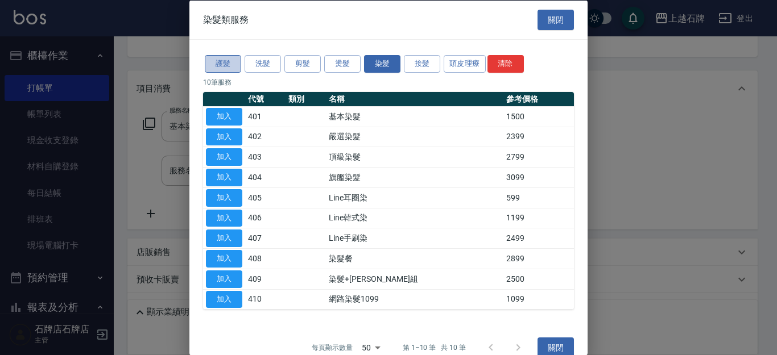
click at [207, 68] on button "護髮" at bounding box center [223, 64] width 36 height 18
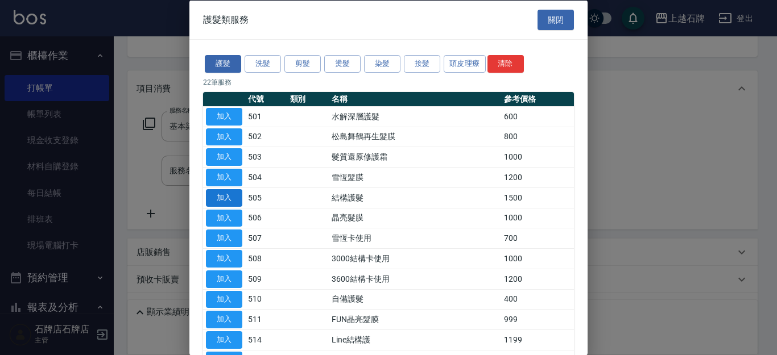
click at [222, 191] on button "加入" at bounding box center [224, 198] width 36 height 18
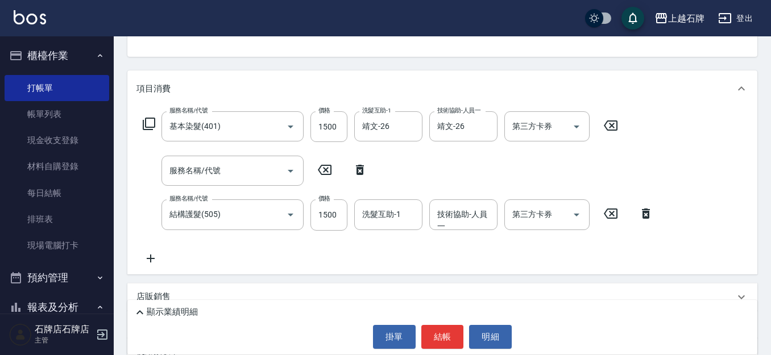
click at [362, 167] on icon at bounding box center [360, 170] width 28 height 14
type input "結構護髮(505)"
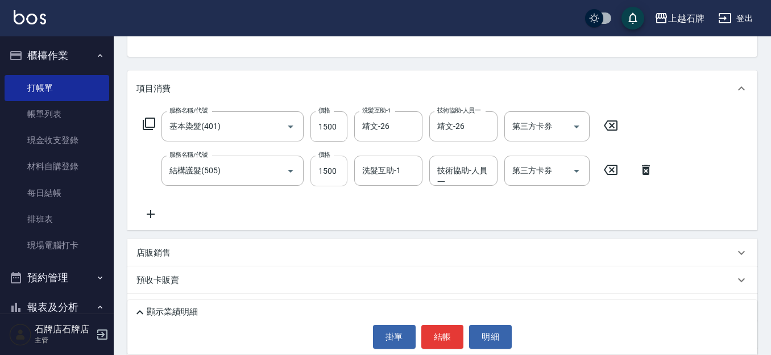
click at [346, 166] on input "1500" at bounding box center [328, 171] width 37 height 31
type input "1050"
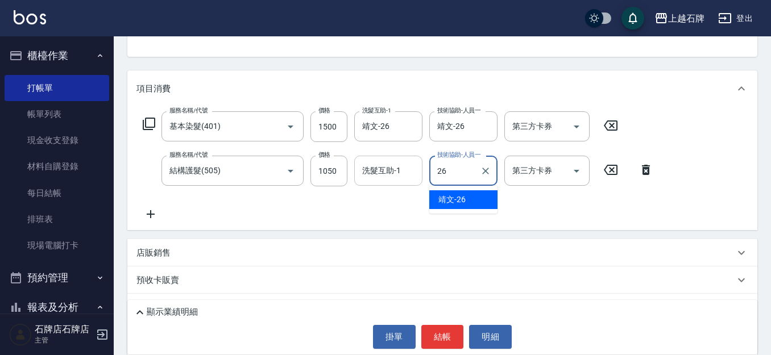
type input "靖文-26"
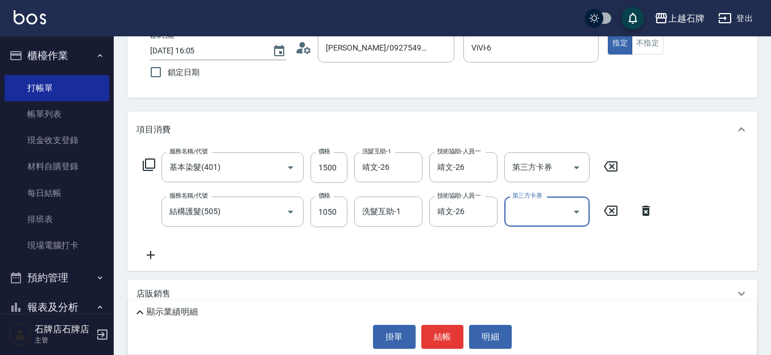
scroll to position [0, 0]
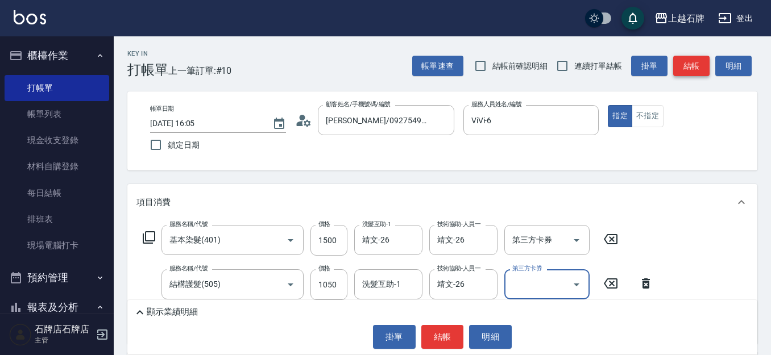
click at [699, 67] on button "結帳" at bounding box center [691, 66] width 36 height 21
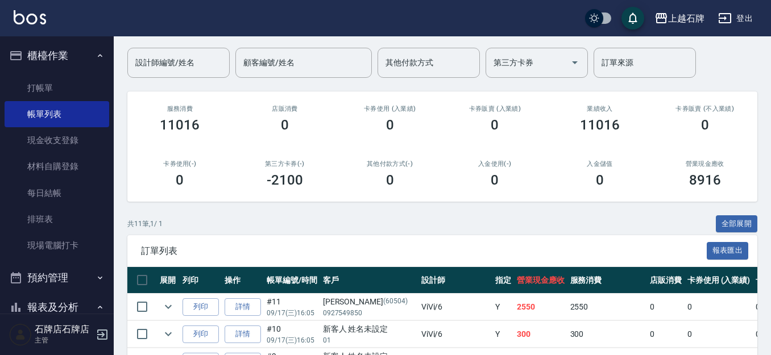
scroll to position [114, 0]
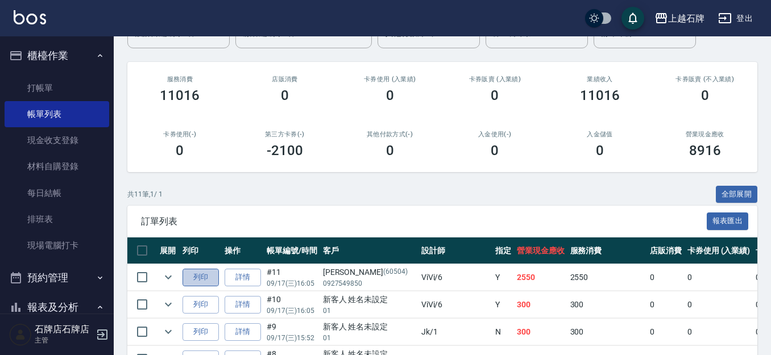
click at [202, 272] on button "列印" at bounding box center [201, 278] width 36 height 18
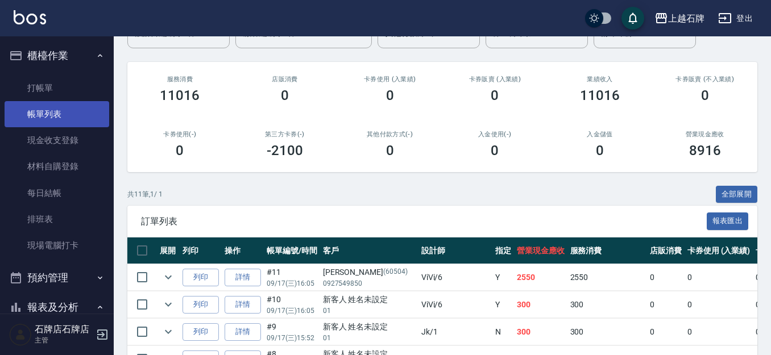
click at [49, 102] on link "帳單列表" at bounding box center [57, 114] width 105 height 26
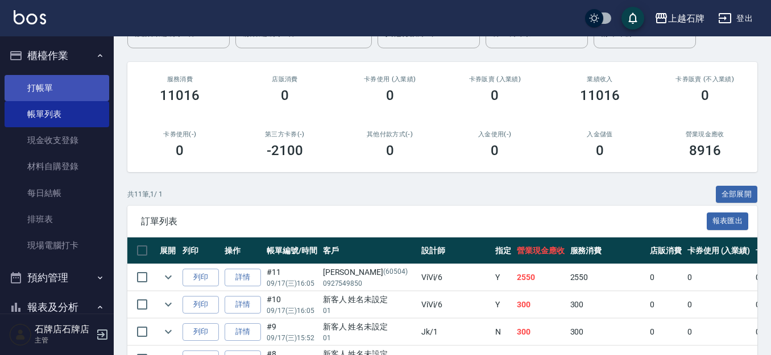
click at [48, 100] on link "打帳單" at bounding box center [57, 88] width 105 height 26
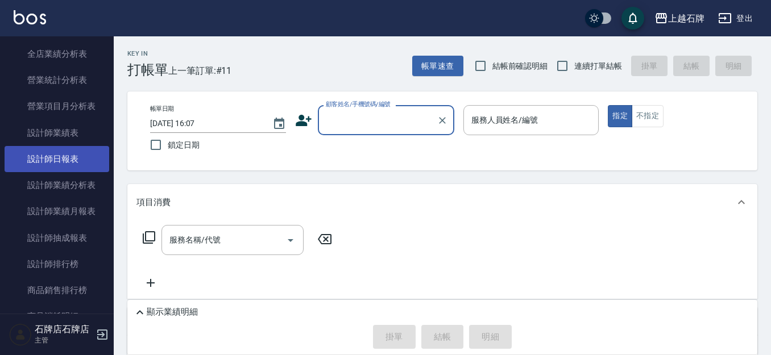
scroll to position [569, 0]
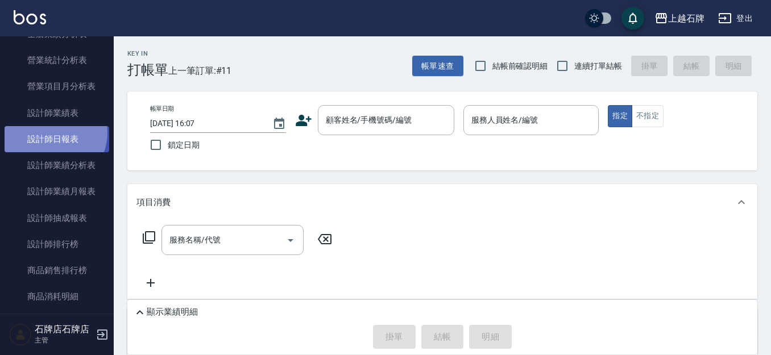
click at [52, 133] on link "設計師日報表" at bounding box center [57, 139] width 105 height 26
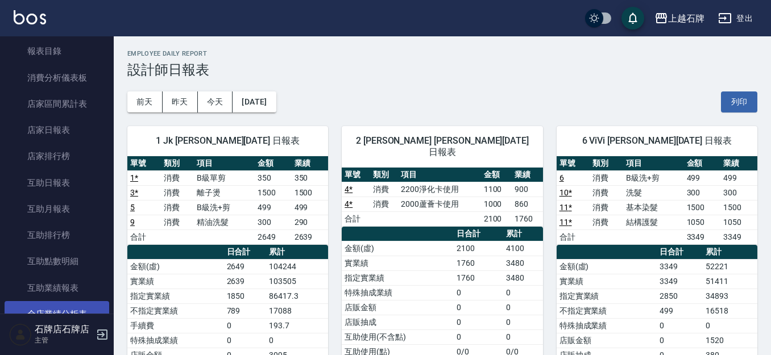
scroll to position [284, 0]
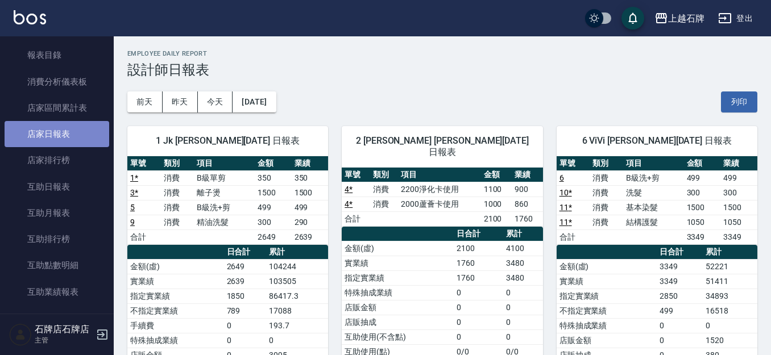
click at [71, 136] on link "店家日報表" at bounding box center [57, 134] width 105 height 26
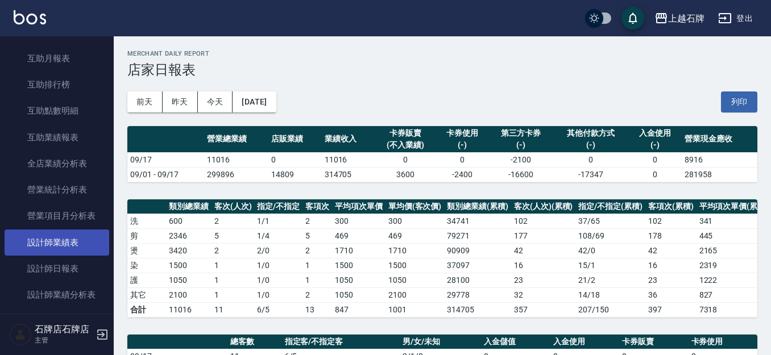
scroll to position [455, 0]
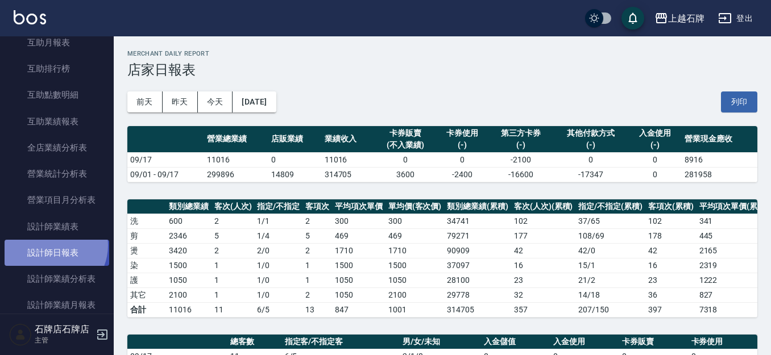
click at [51, 246] on link "設計師日報表" at bounding box center [57, 253] width 105 height 26
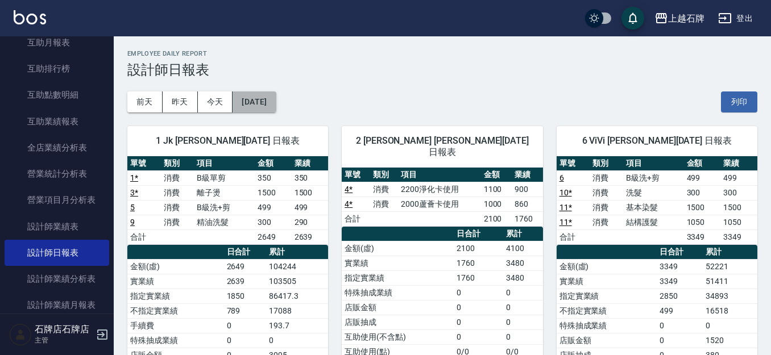
click at [276, 101] on button "[DATE]" at bounding box center [254, 102] width 43 height 21
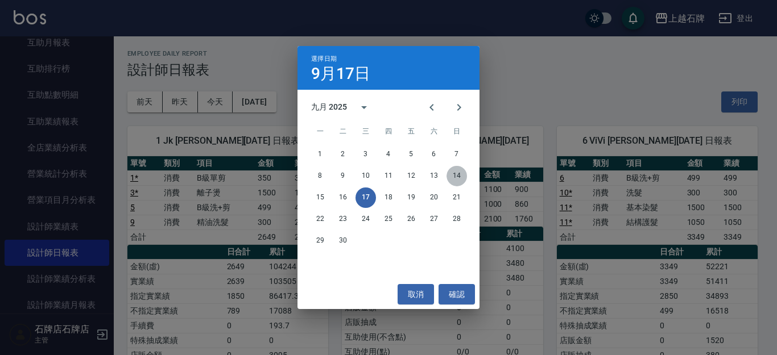
click at [462, 175] on button "14" at bounding box center [456, 176] width 20 height 20
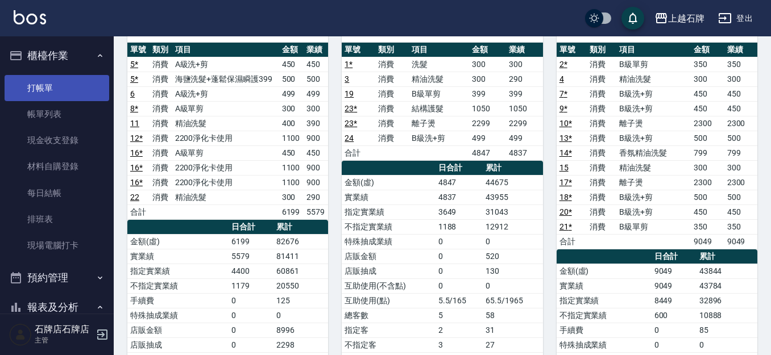
click at [58, 93] on link "打帳單" at bounding box center [57, 88] width 105 height 26
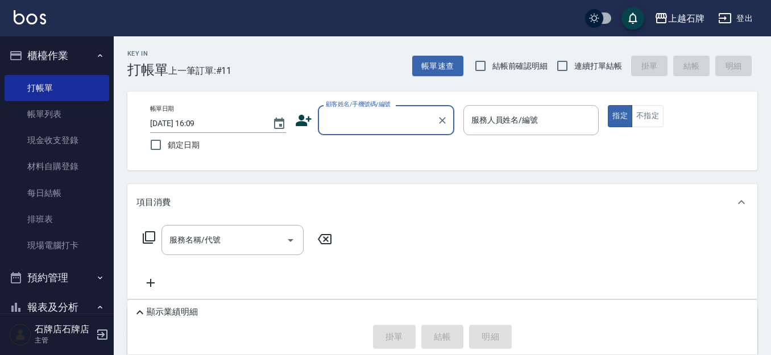
click at [188, 314] on p "顯示業績明細" at bounding box center [172, 312] width 51 height 12
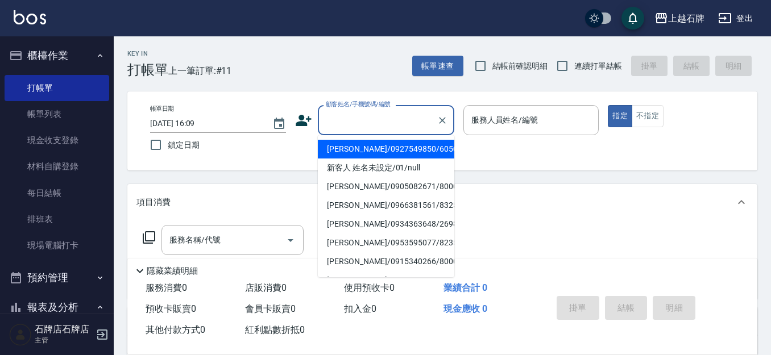
click at [352, 112] on div "顧客姓名/手機號碼/編號 顧客姓名/手機號碼/編號" at bounding box center [386, 120] width 136 height 30
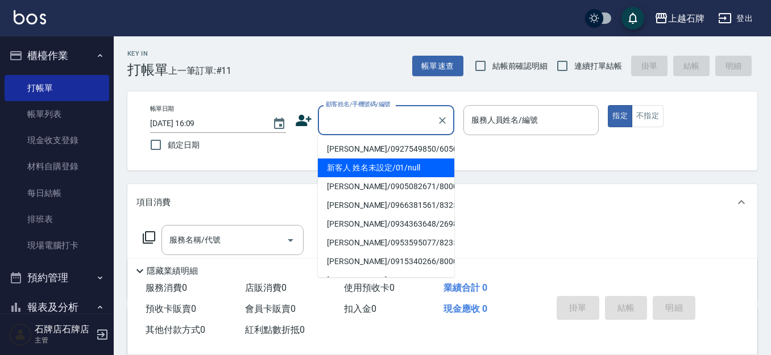
click at [429, 165] on li "新客人 姓名未設定/01/null" at bounding box center [386, 168] width 136 height 19
type input "新客人 姓名未設定/01/null"
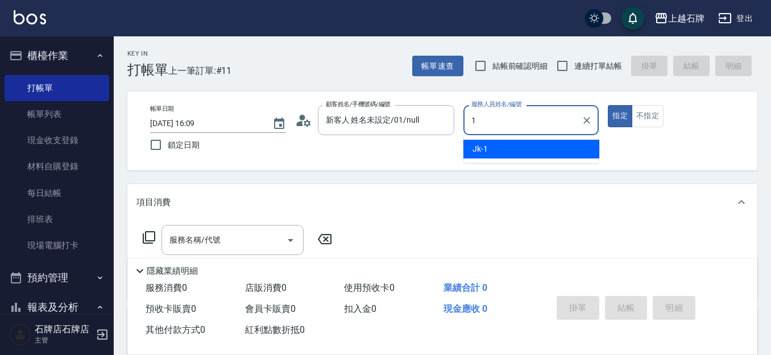
click at [525, 143] on div "Jk -1" at bounding box center [531, 149] width 136 height 19
type input "Jk-1"
click at [189, 235] on div "服務名稱/代號 服務名稱/代號" at bounding box center [232, 240] width 142 height 30
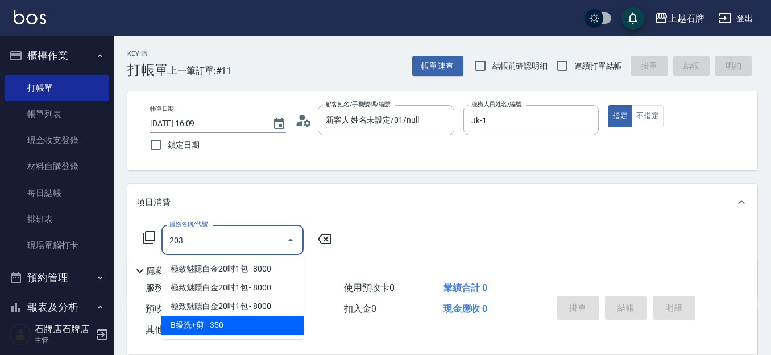
click at [258, 321] on span "B級洗+剪 - 350" at bounding box center [232, 325] width 142 height 19
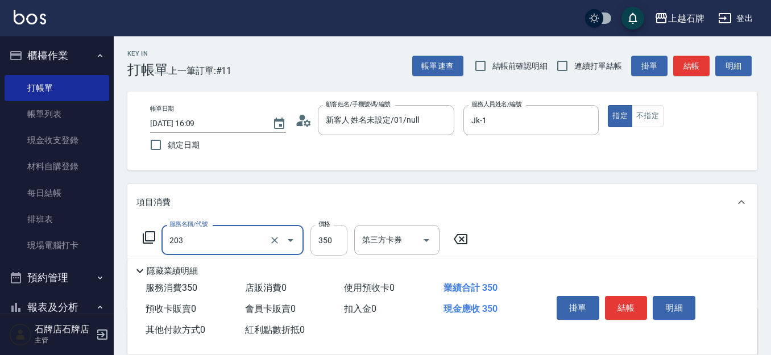
type input "B級洗+剪(203)"
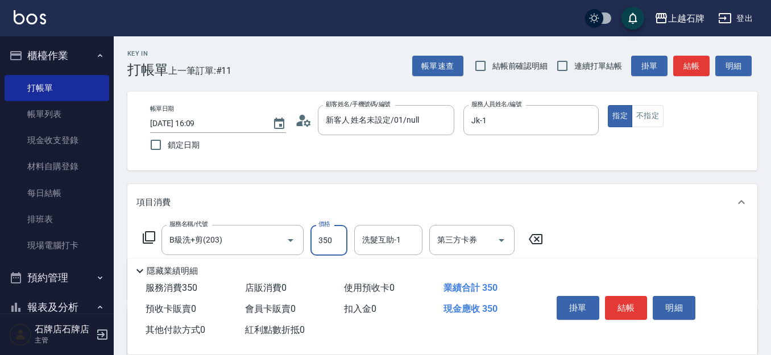
click at [321, 244] on input "350" at bounding box center [328, 240] width 37 height 31
type input "500"
click at [377, 242] on input "洗髮互助-1" at bounding box center [388, 240] width 58 height 20
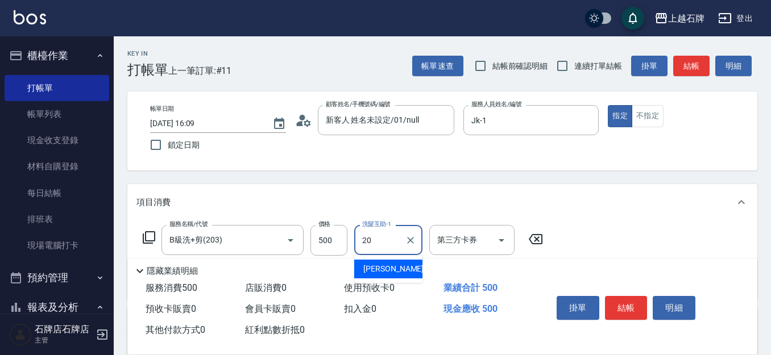
type input "[PERSON_NAME]-20"
click at [405, 241] on icon "Clear" at bounding box center [410, 240] width 11 height 11
drag, startPoint x: 372, startPoint y: 271, endPoint x: 403, endPoint y: 258, distance: 33.6
click at [375, 268] on span "嘉芸 -22" at bounding box center [376, 269] width 27 height 12
type input "嘉芸-22"
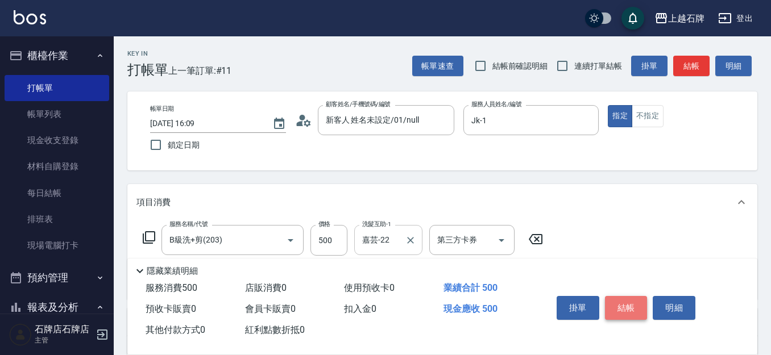
click at [616, 297] on button "結帳" at bounding box center [626, 308] width 43 height 24
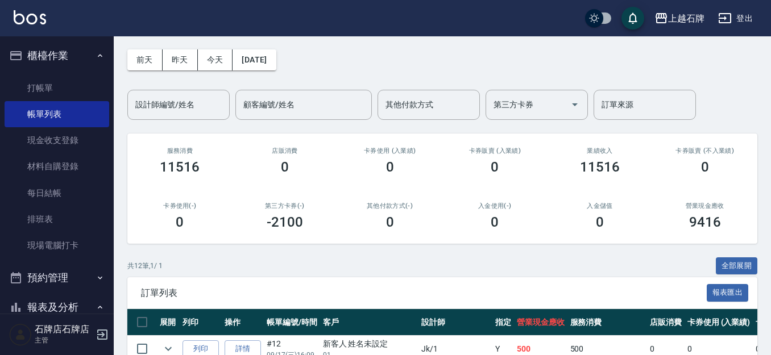
scroll to position [114, 0]
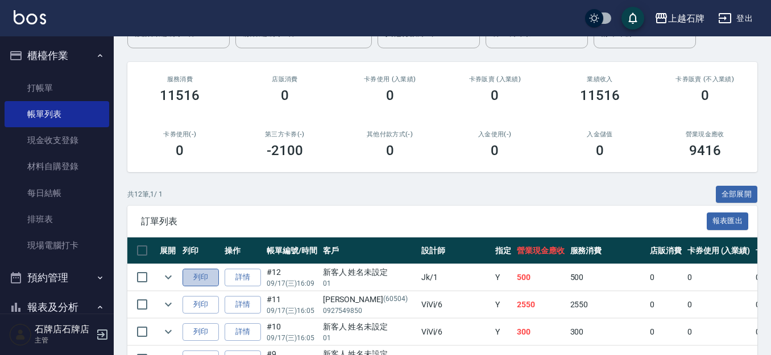
click at [209, 279] on button "列印" at bounding box center [201, 278] width 36 height 18
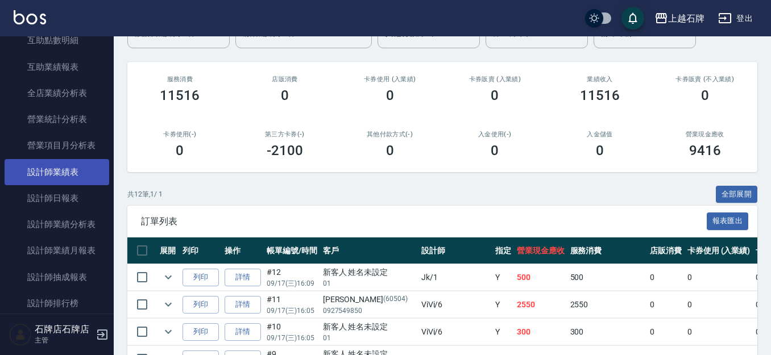
scroll to position [512, 0]
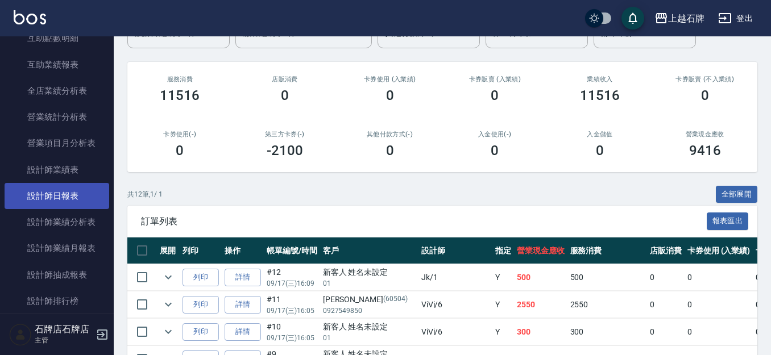
click at [55, 200] on link "設計師日報表" at bounding box center [57, 196] width 105 height 26
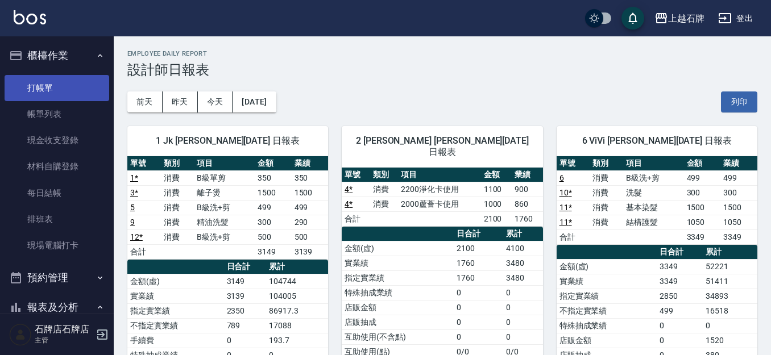
click at [48, 93] on link "打帳單" at bounding box center [57, 88] width 105 height 26
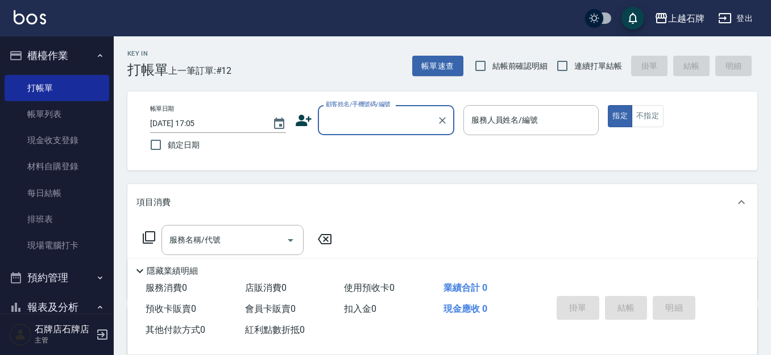
click at [298, 80] on div "Key In 打帳單 上一筆訂單:#12 帳單速查 結帳前確認明細 連續打單結帳 掛單 結帳 明細 帳單日期 [DATE] 17:05 鎖定日期 顧客姓名/手…" at bounding box center [442, 294] width 657 height 517
